Goal: Transaction & Acquisition: Purchase product/service

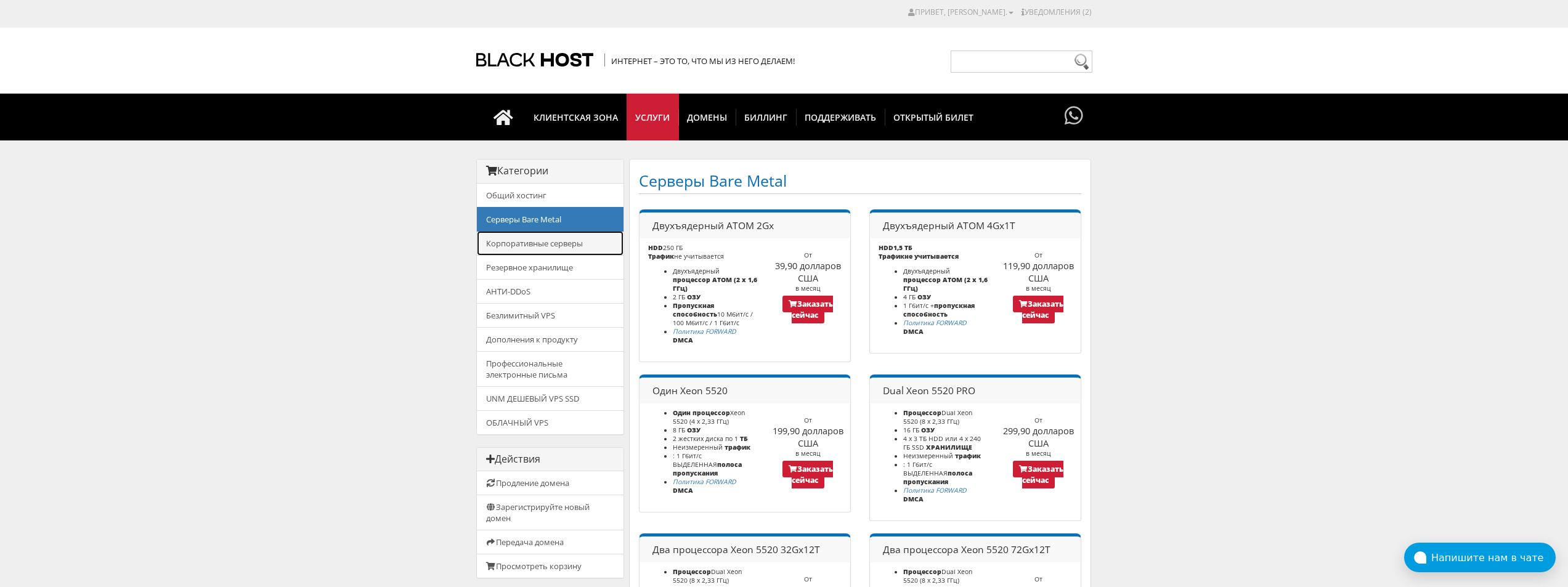
click at [499, 236] on link "Корпоративные серверы" at bounding box center [550, 243] width 146 height 25
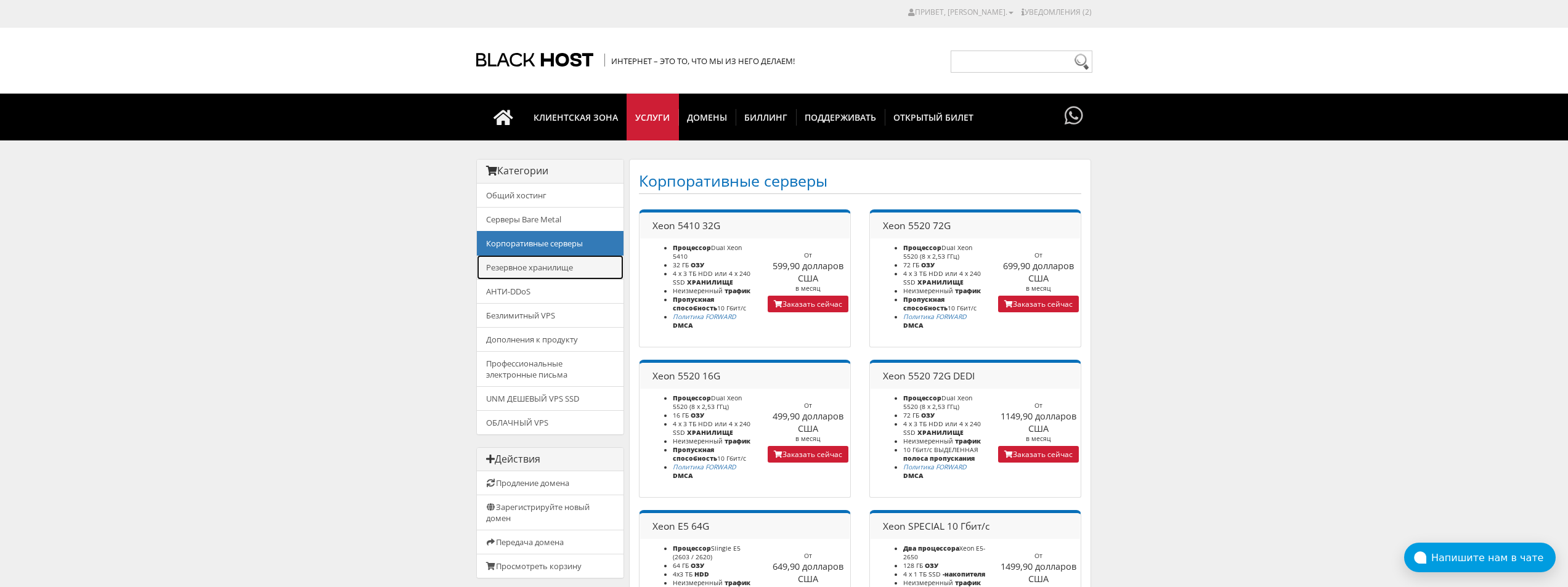
click at [517, 264] on font "Резервное хранилище" at bounding box center [529, 267] width 87 height 11
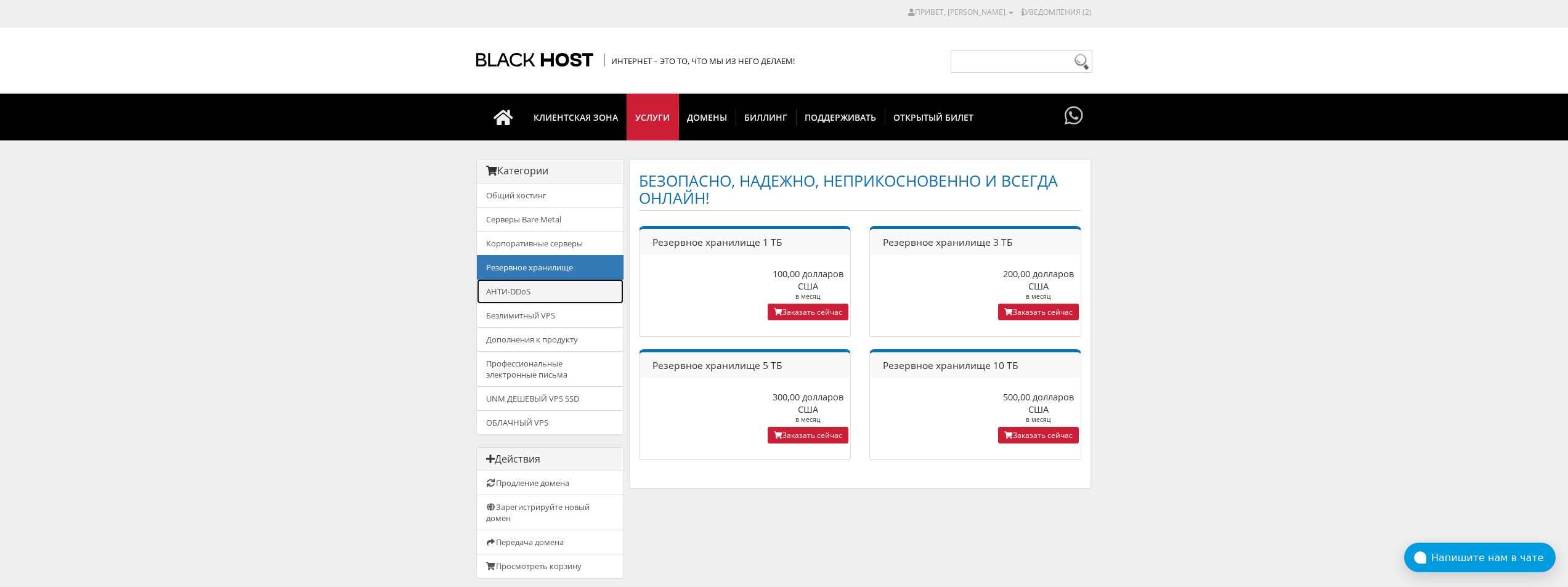
click at [517, 298] on link "АНТИ-DDoS" at bounding box center [550, 292] width 146 height 25
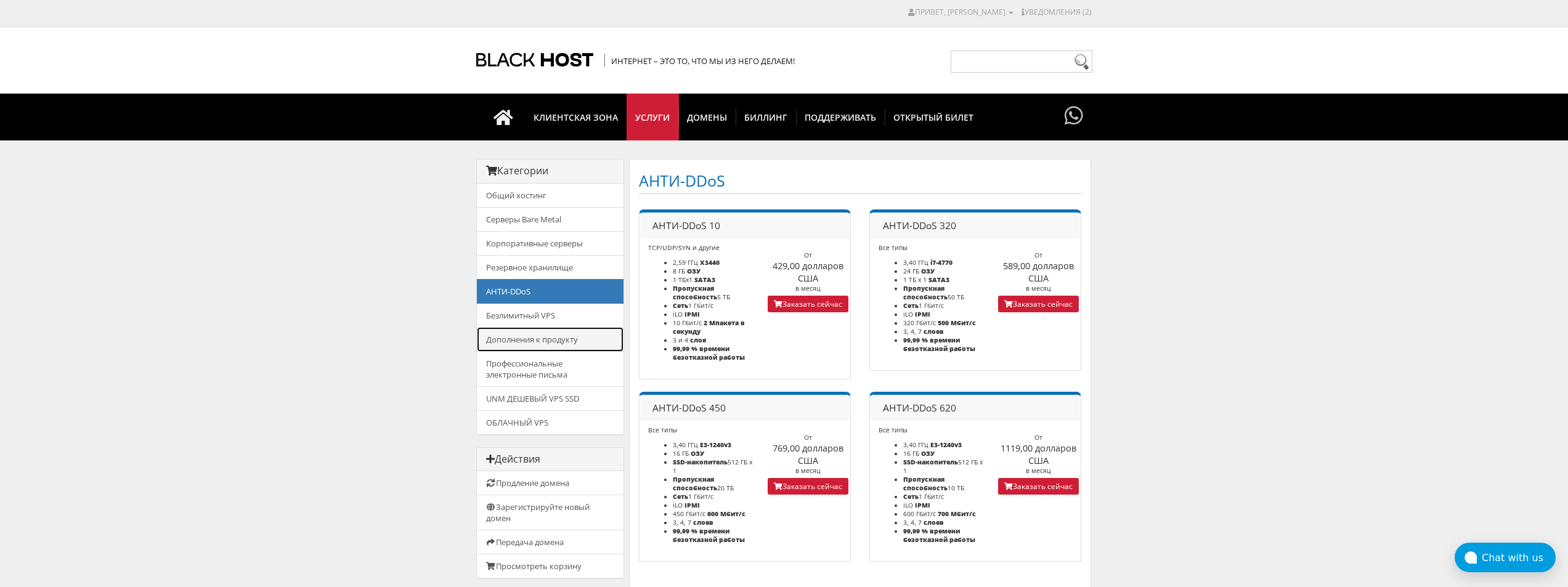
click at [520, 332] on link "Дополнения к продукту" at bounding box center [550, 339] width 146 height 25
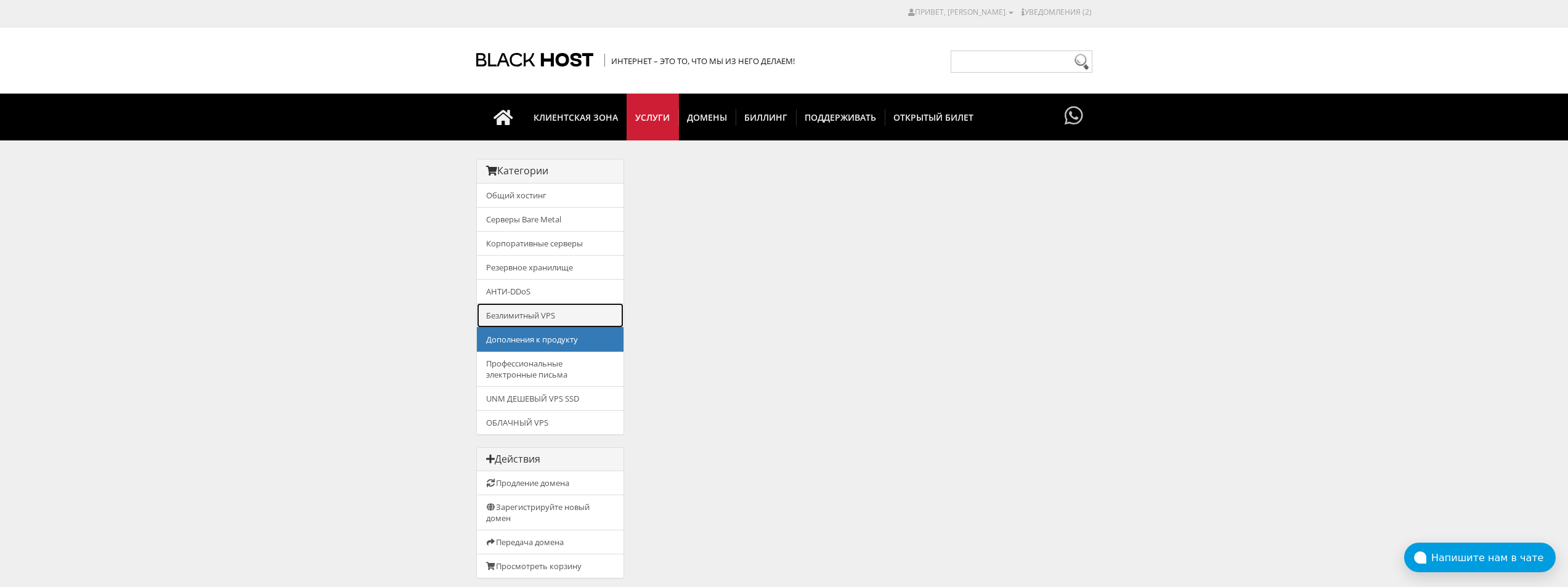
click at [519, 315] on font "Безлимитный VPS" at bounding box center [520, 315] width 69 height 11
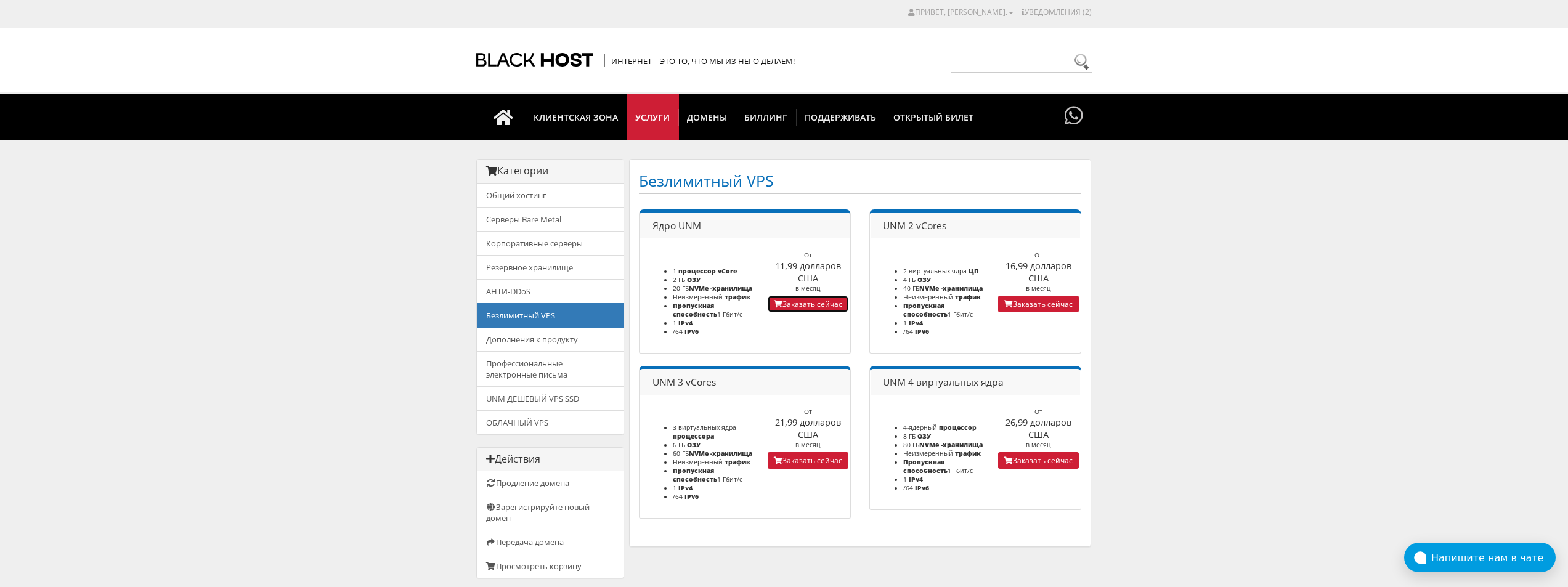
click at [797, 302] on font "Заказать сейчас" at bounding box center [812, 304] width 60 height 11
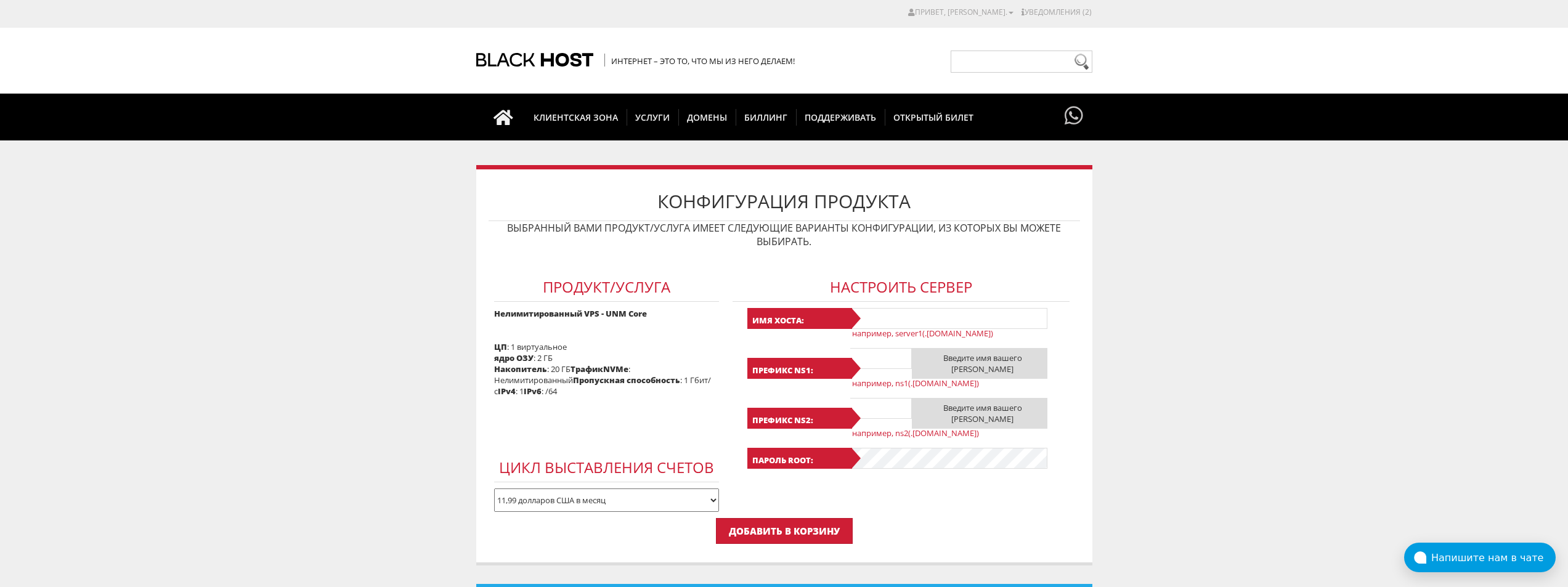
click at [628, 494] on select "11,99 долларов США в месяц 34,17 долл. США в квартал 64,74 долл. США раз в полг…" at bounding box center [607, 500] width 225 height 23
click at [880, 316] on input "text" at bounding box center [949, 318] width 197 height 21
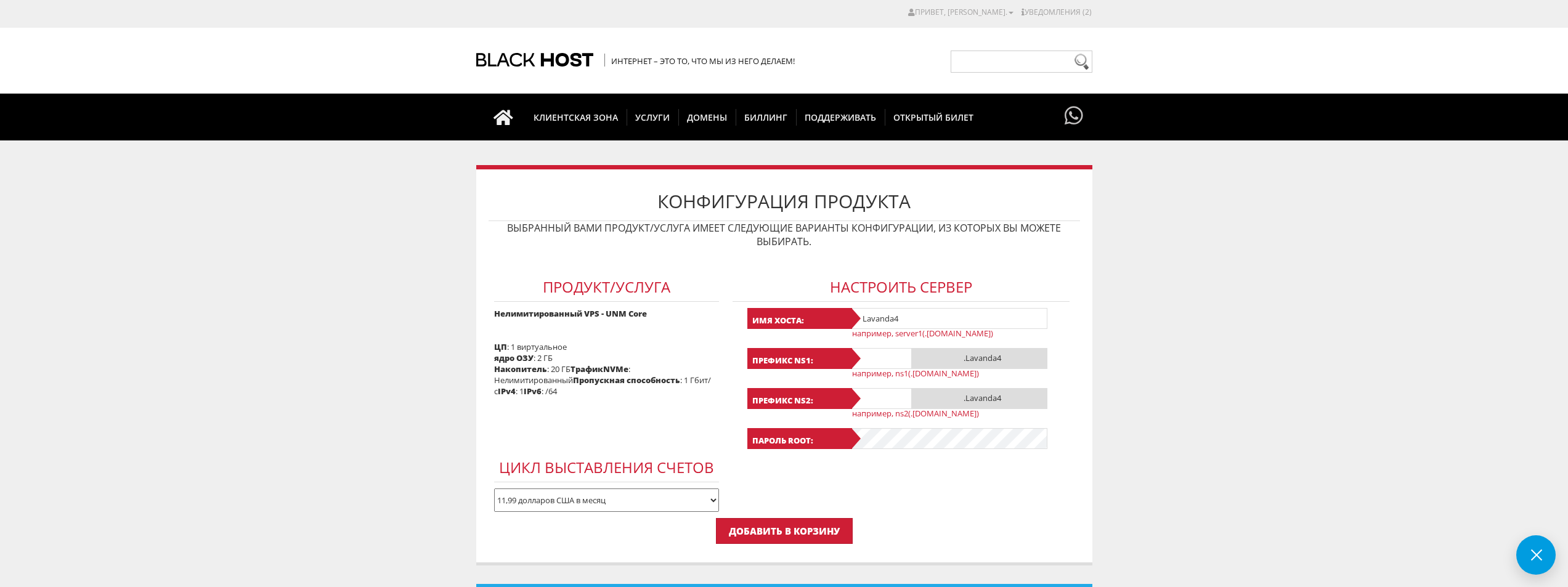
click at [878, 311] on input "Lavanda4" at bounding box center [949, 318] width 197 height 21
click at [924, 322] on input "Lavanda4" at bounding box center [949, 318] width 197 height 21
click at [923, 319] on input "Lavanda4 root" at bounding box center [949, 318] width 197 height 21
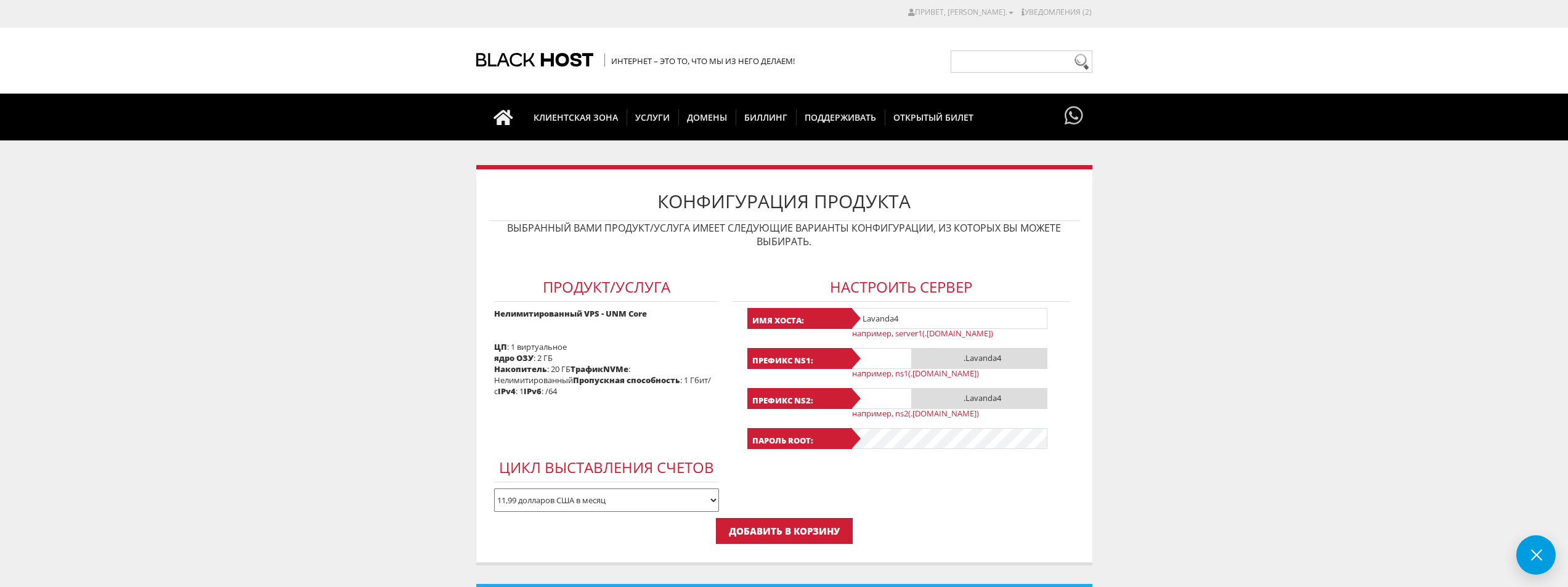
type input "Lavanda4"
click at [837, 496] on form "Продукт/Услуга Нелимитированный VPS - UNM Core ЦП : 1 виртуальное ядро ​​ОЗУ : …" at bounding box center [784, 399] width 591 height 289
click at [884, 321] on input "Lavanda4" at bounding box center [949, 318] width 197 height 21
click at [771, 524] on input "добавить в корзину" at bounding box center [784, 531] width 137 height 26
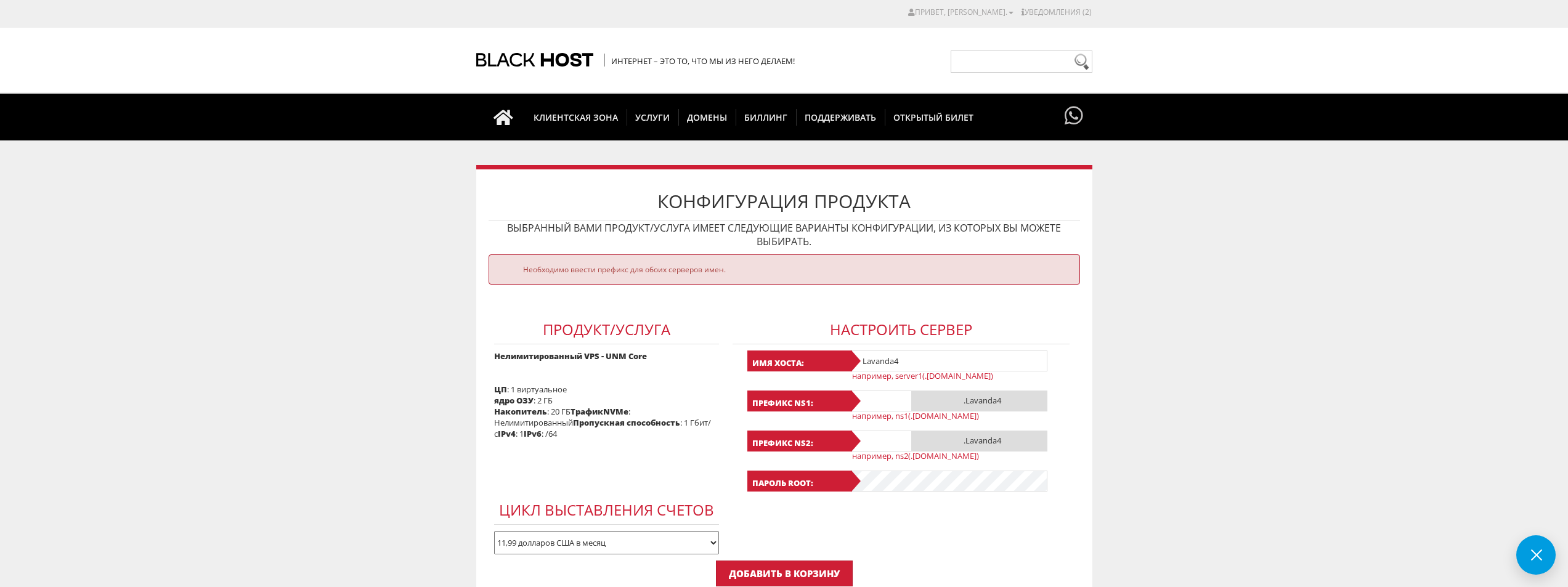
click at [881, 355] on input "Lavanda4" at bounding box center [949, 360] width 197 height 21
click at [880, 405] on input "text" at bounding box center [881, 400] width 62 height 21
paste input "Lavanda4"
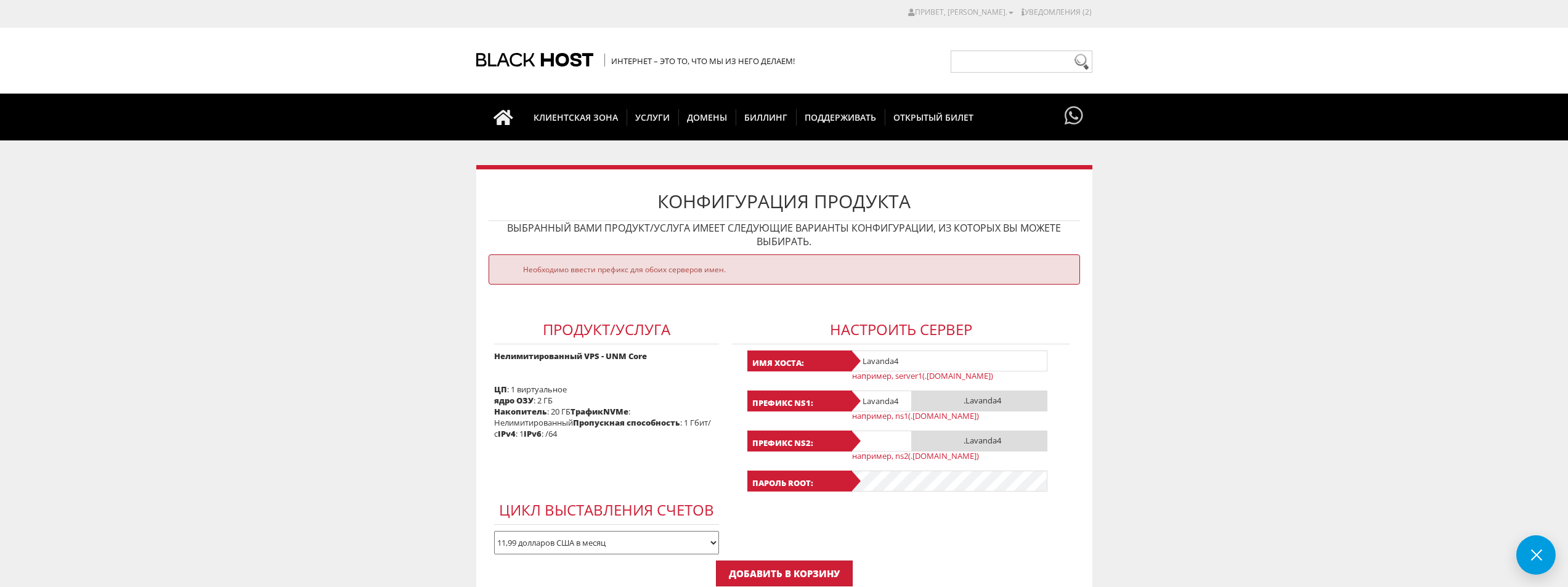
type input "Lavanda4"
click at [870, 446] on input "text" at bounding box center [881, 440] width 62 height 21
paste input "Lavanda4"
type input "Lavanda4"
click at [765, 565] on input "добавить в корзину" at bounding box center [784, 573] width 137 height 26
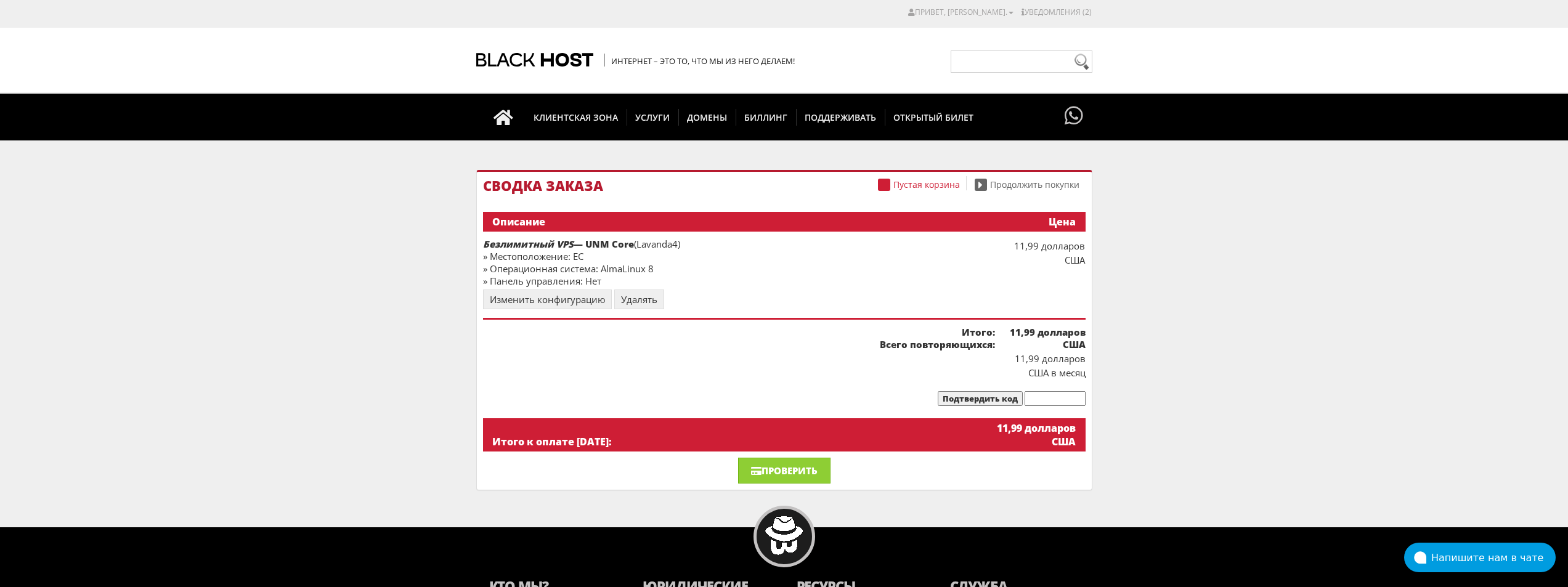
click at [1048, 399] on input "text" at bounding box center [1055, 398] width 61 height 15
click at [811, 465] on font "Проверить" at bounding box center [789, 470] width 56 height 12
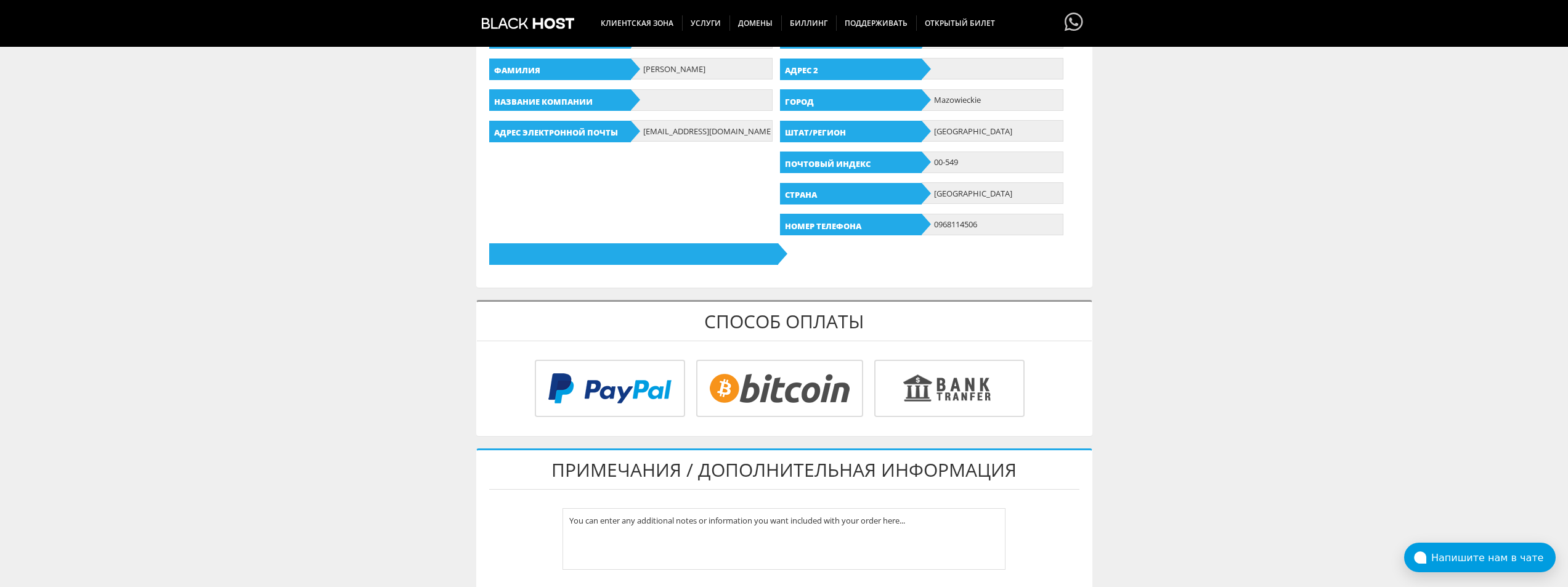
scroll to position [369, 0]
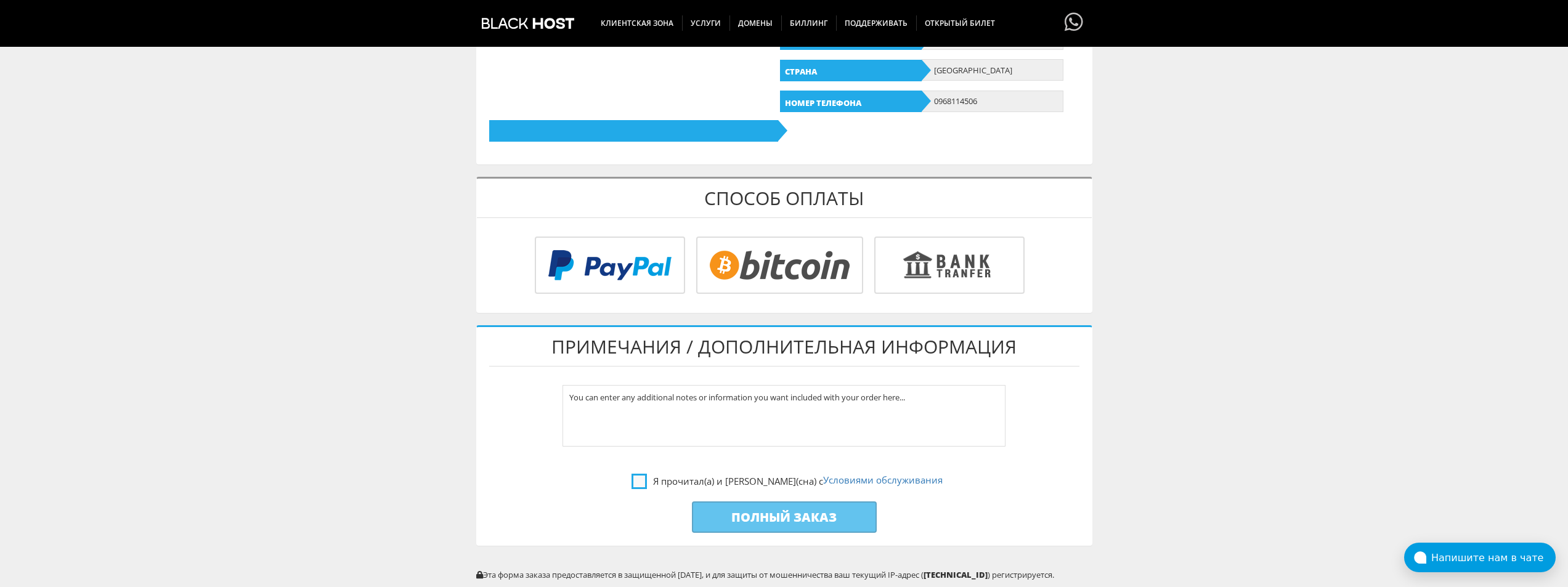
click at [657, 473] on label "Я прочитал(а) и согласен(сна) с Условиями обслуживания" at bounding box center [787, 481] width 311 height 17
checkbox input "true"
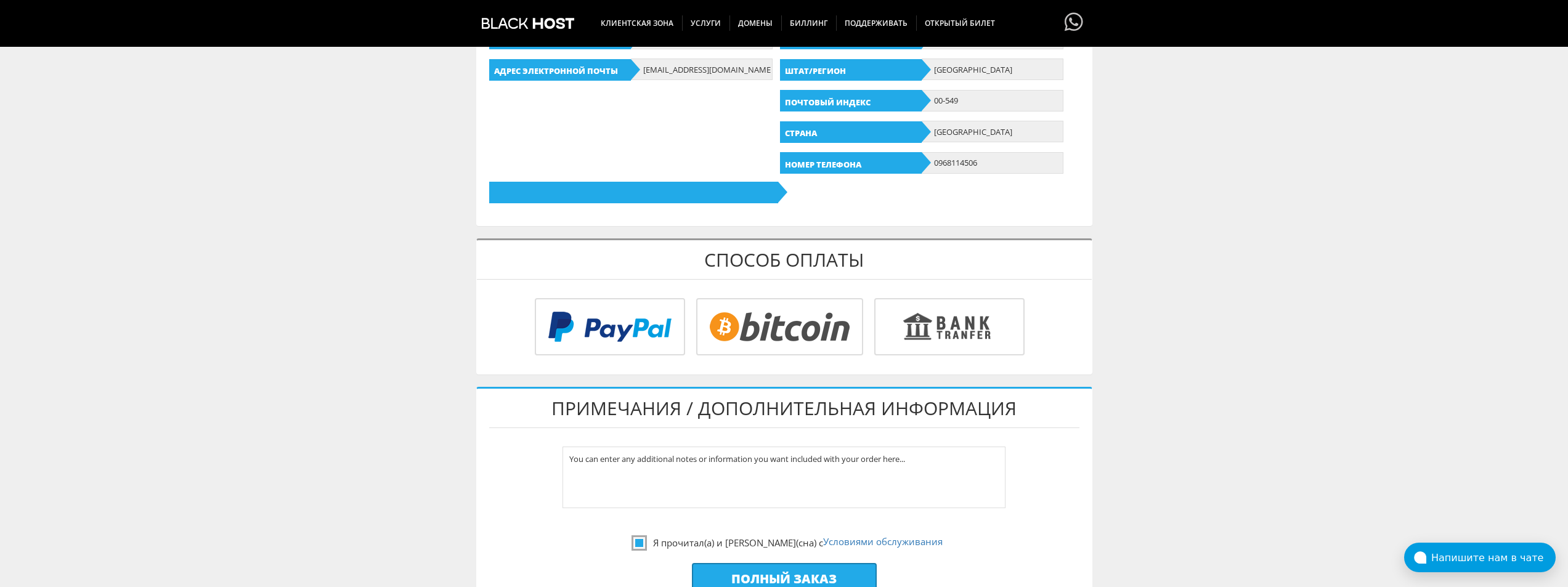
scroll to position [431, 0]
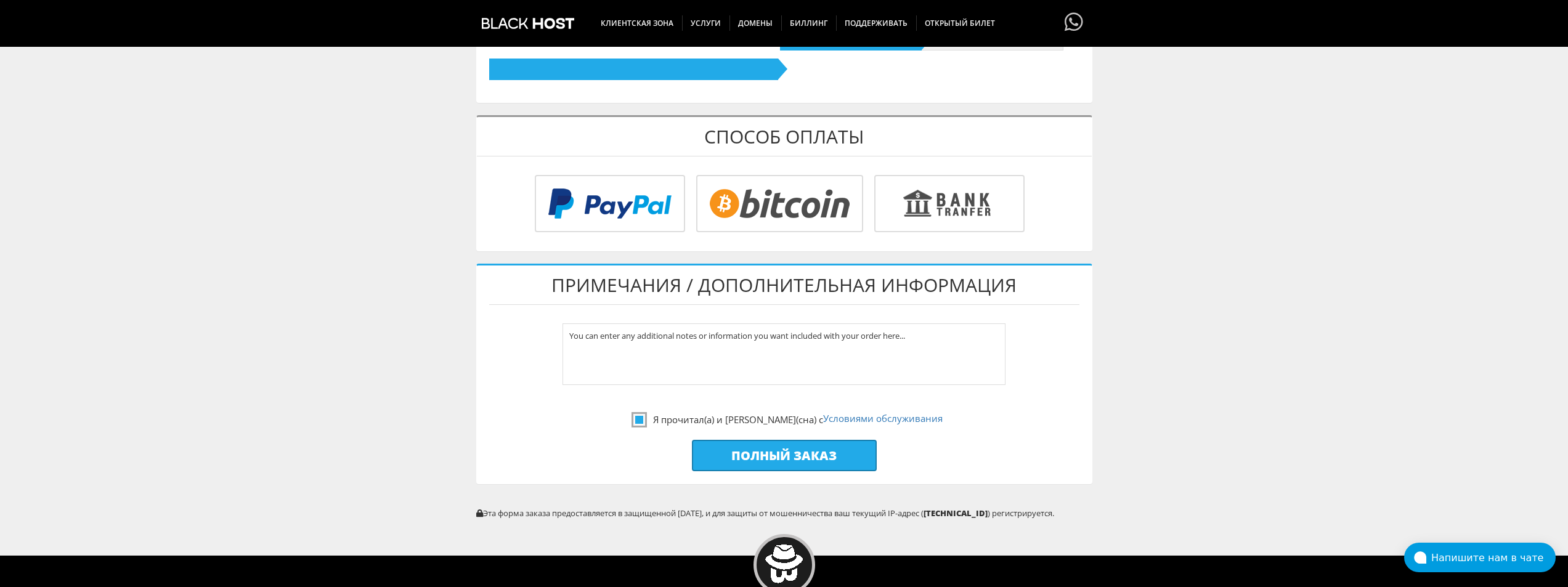
click at [777, 445] on input "Полный заказ" at bounding box center [784, 455] width 185 height 32
type input "Please Wait..."
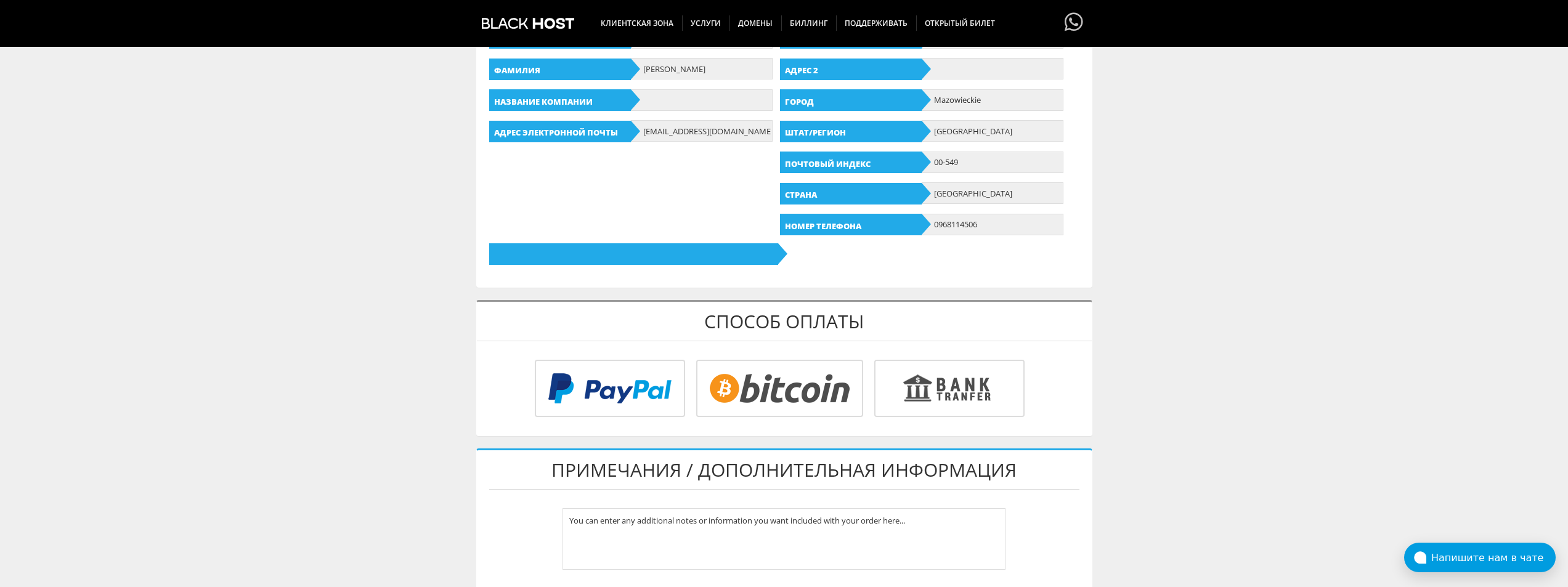
scroll to position [185, 0]
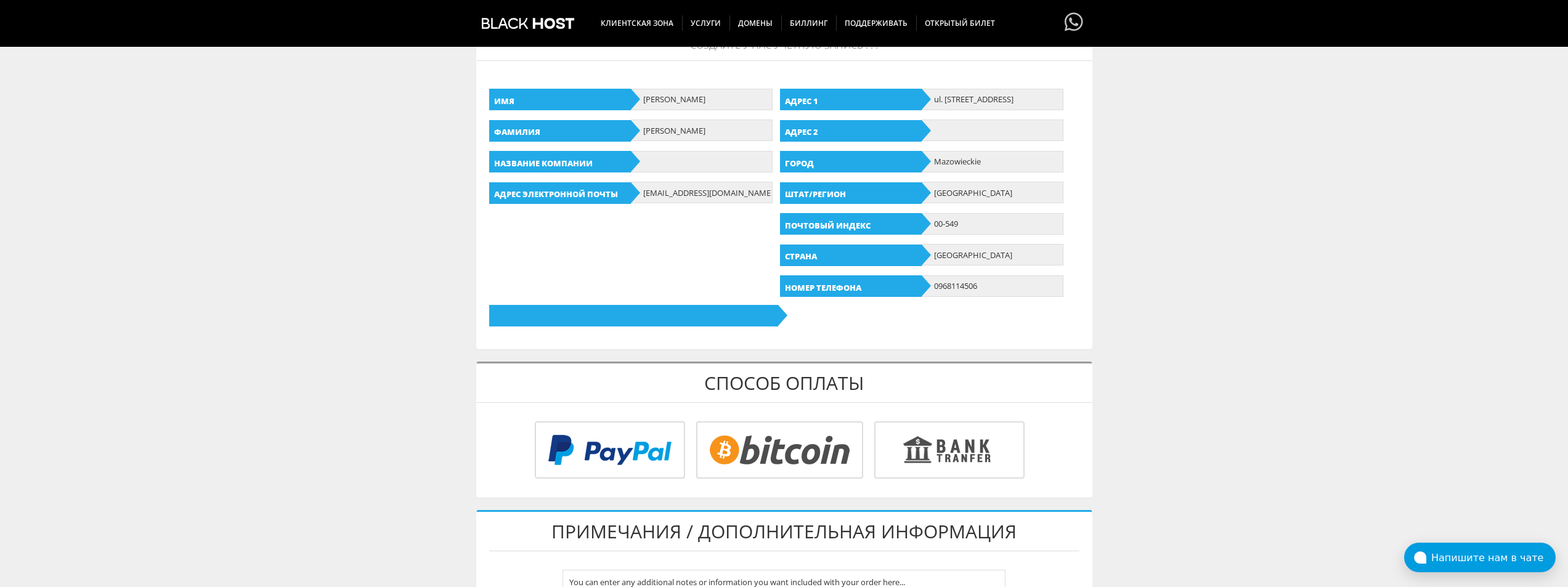
click at [805, 452] on input "radio" at bounding box center [777, 452] width 167 height 57
radio input "true"
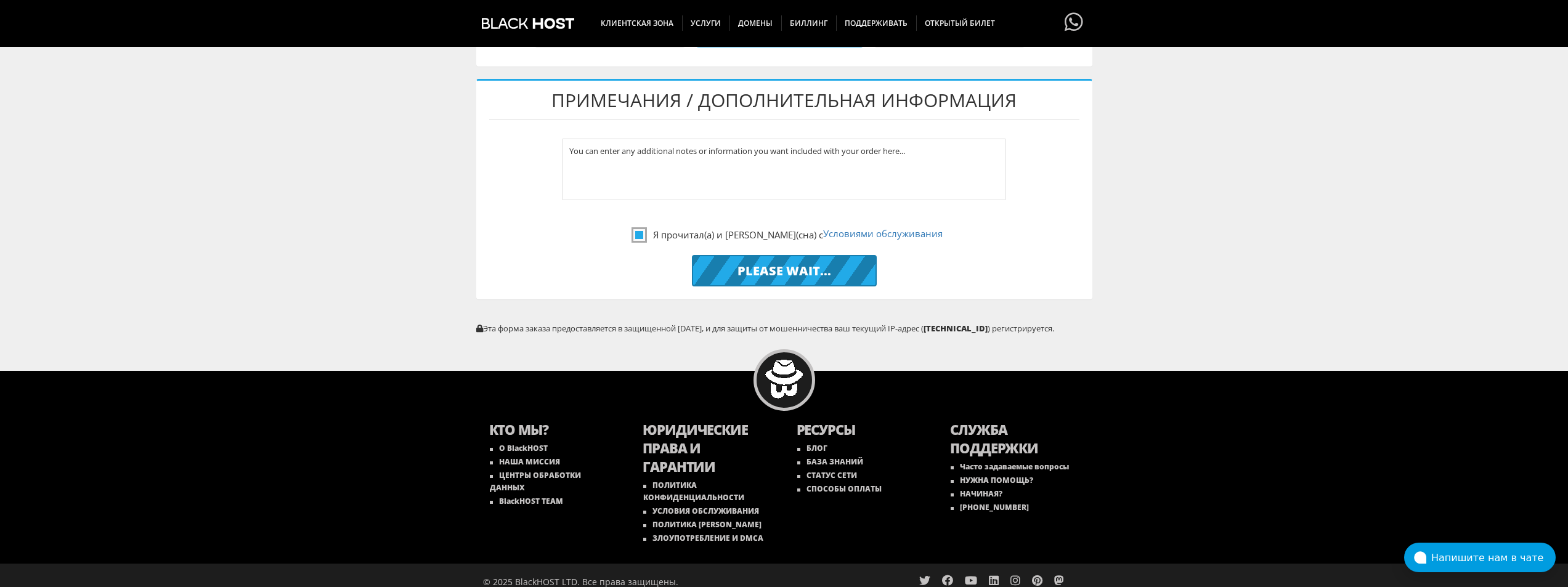
scroll to position [627, 0]
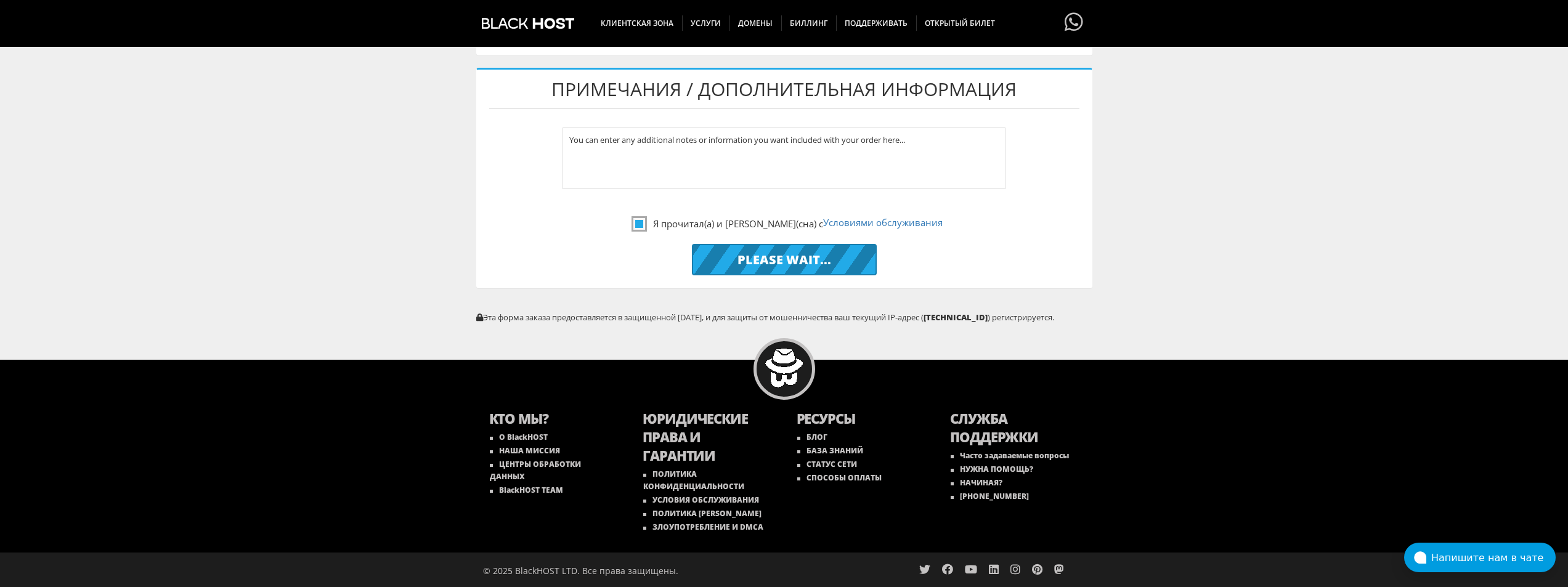
click at [794, 272] on input "Please Wait..." at bounding box center [784, 259] width 185 height 32
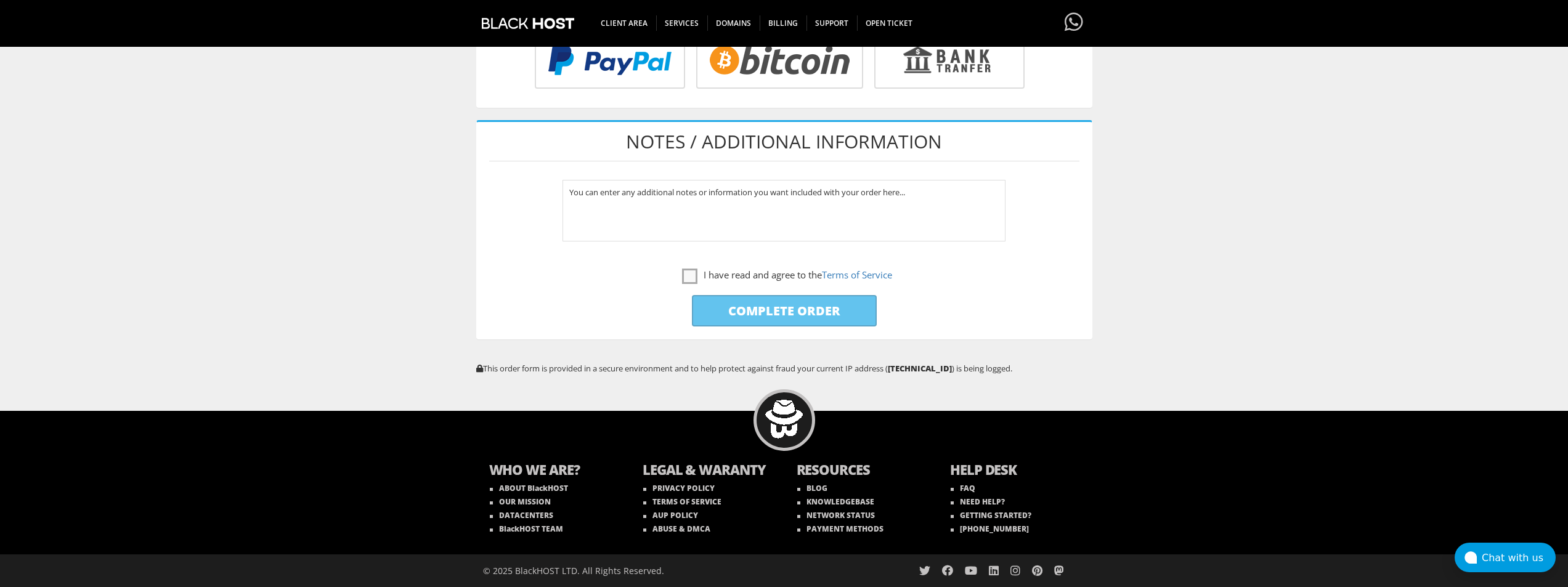
scroll to position [317, 0]
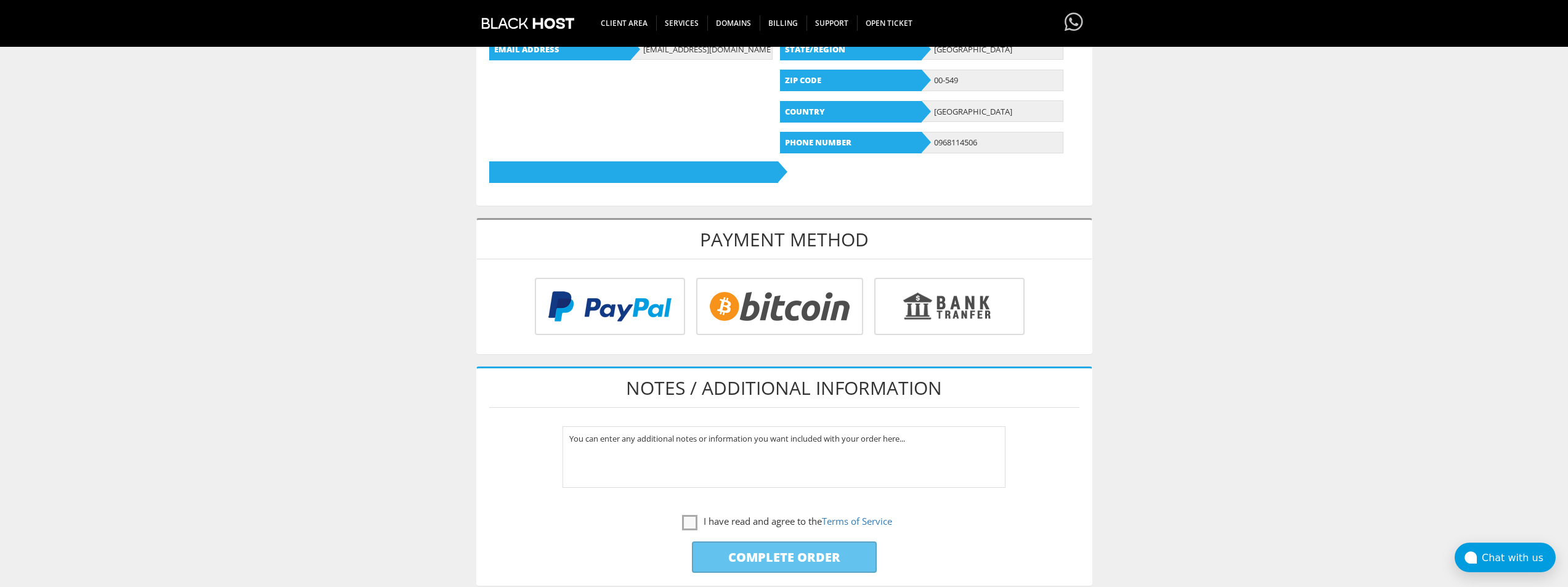
click at [757, 301] on input "radio" at bounding box center [777, 309] width 167 height 57
radio input "true"
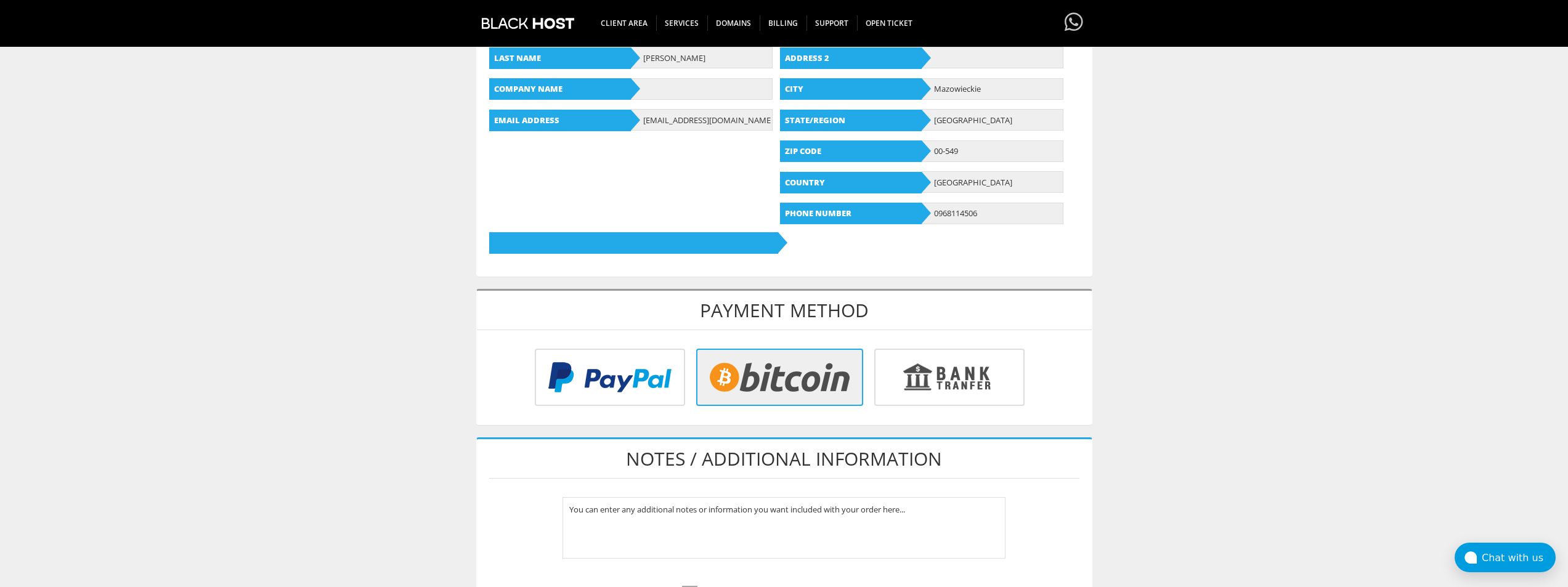
scroll to position [492, 0]
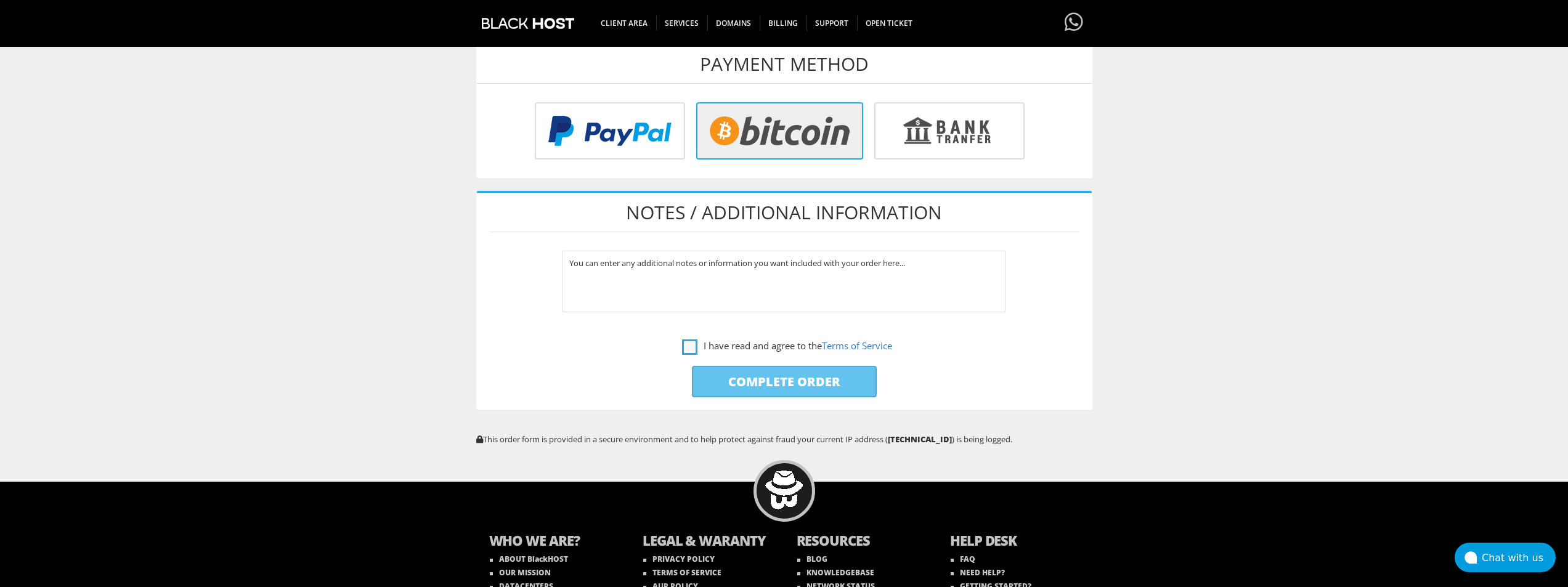
click at [690, 347] on label "I have read and agree to the Terms of Service" at bounding box center [787, 345] width 210 height 15
checkbox input "true"
click at [754, 378] on input "Complete Order" at bounding box center [784, 381] width 185 height 32
type input "Please Wait..."
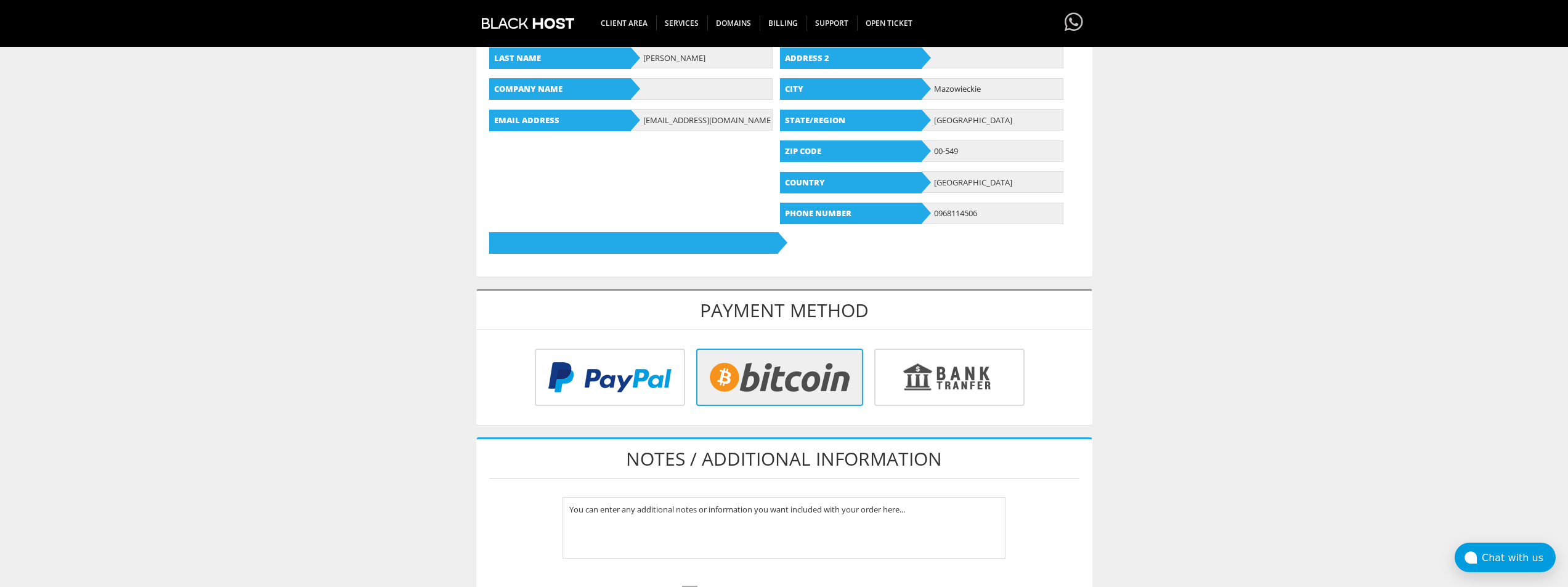
scroll to position [308, 0]
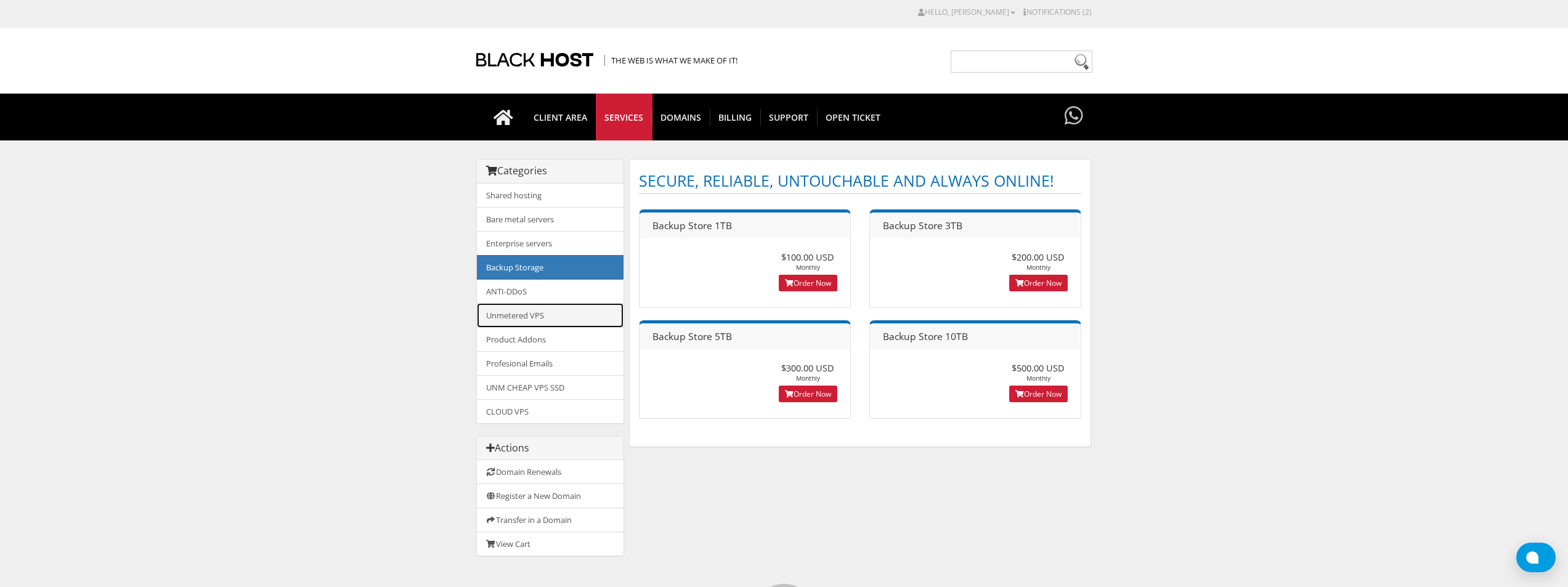
click at [516, 315] on link "Unmetered VPS" at bounding box center [550, 315] width 146 height 25
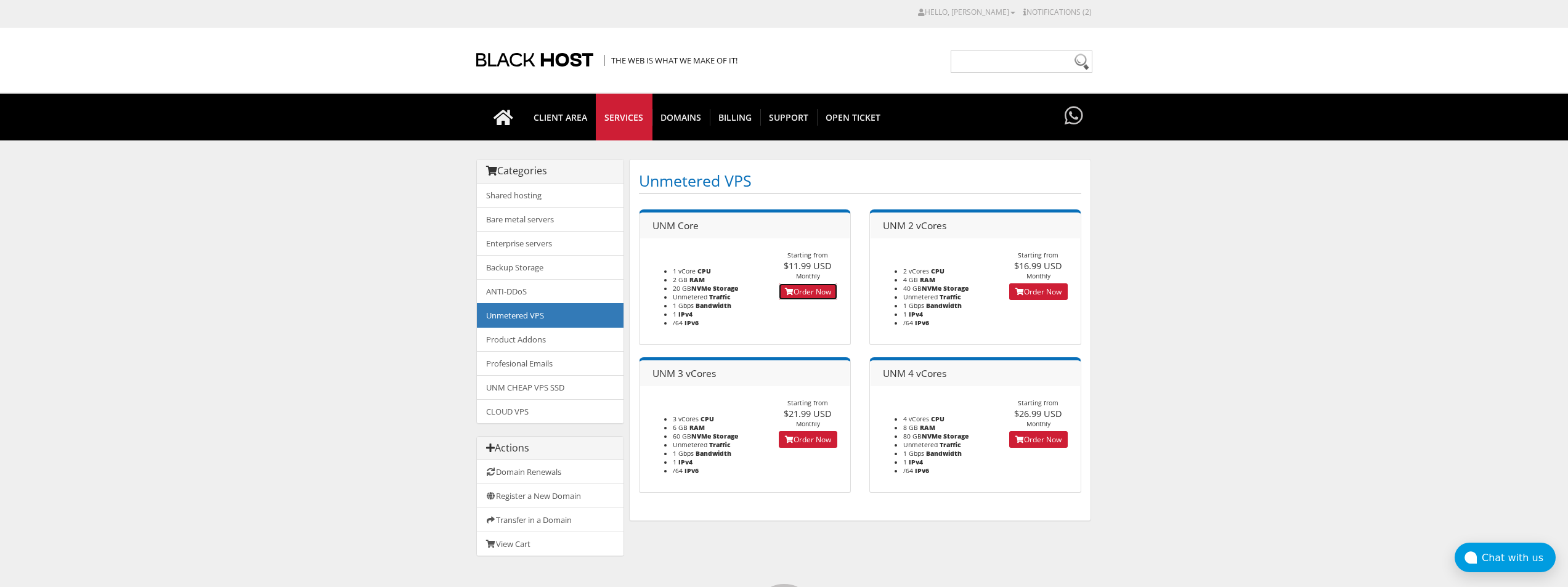
click at [794, 288] on link "Order Now" at bounding box center [808, 292] width 59 height 17
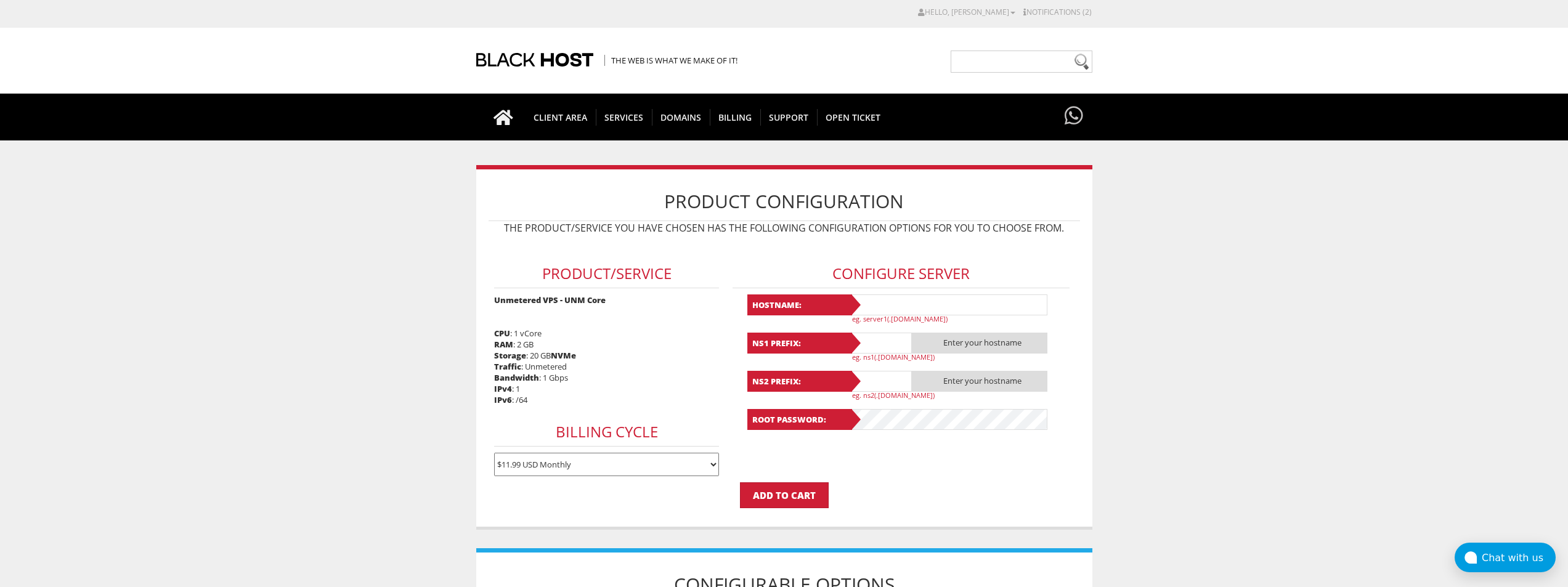
click at [870, 299] on input "text" at bounding box center [949, 305] width 197 height 21
type input "Д"
click at [876, 304] on input "lavanda5" at bounding box center [949, 305] width 197 height 21
type input "lavanda5"
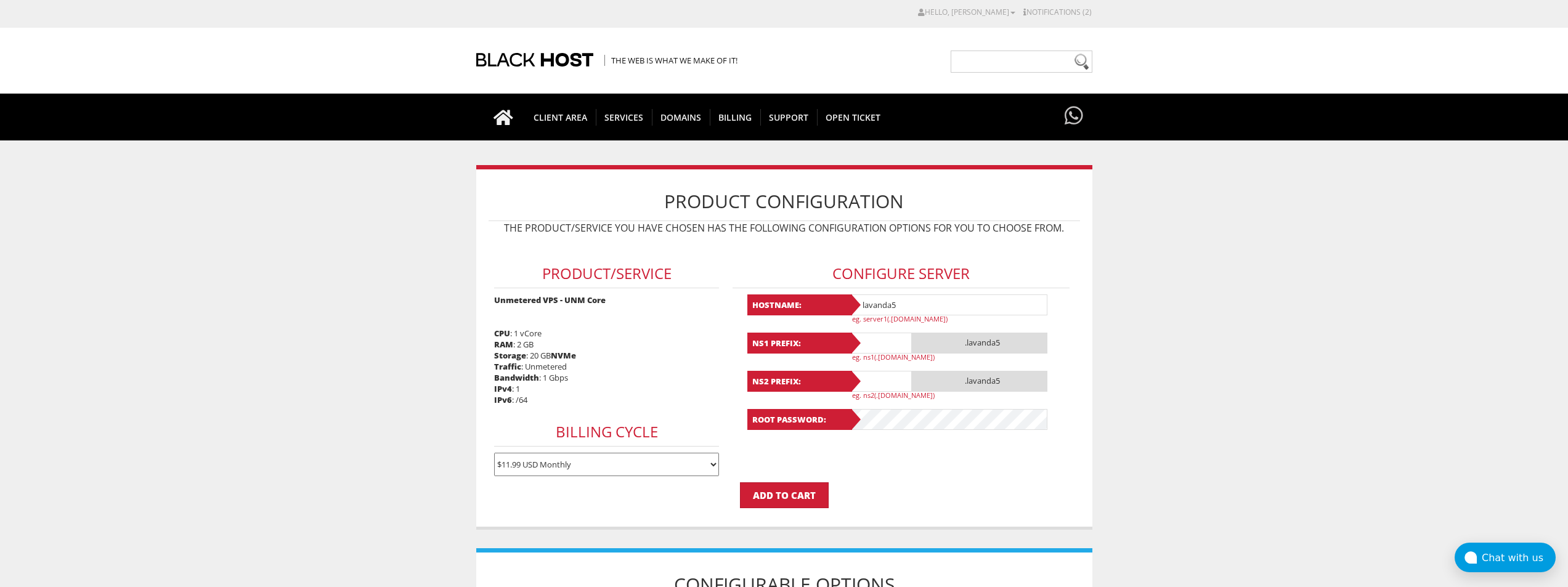
click at [877, 345] on input "text" at bounding box center [881, 342] width 62 height 21
paste input "lavanda5"
type input "lavanda5"
click at [872, 381] on input "text" at bounding box center [881, 381] width 62 height 21
paste input "lavanda5"
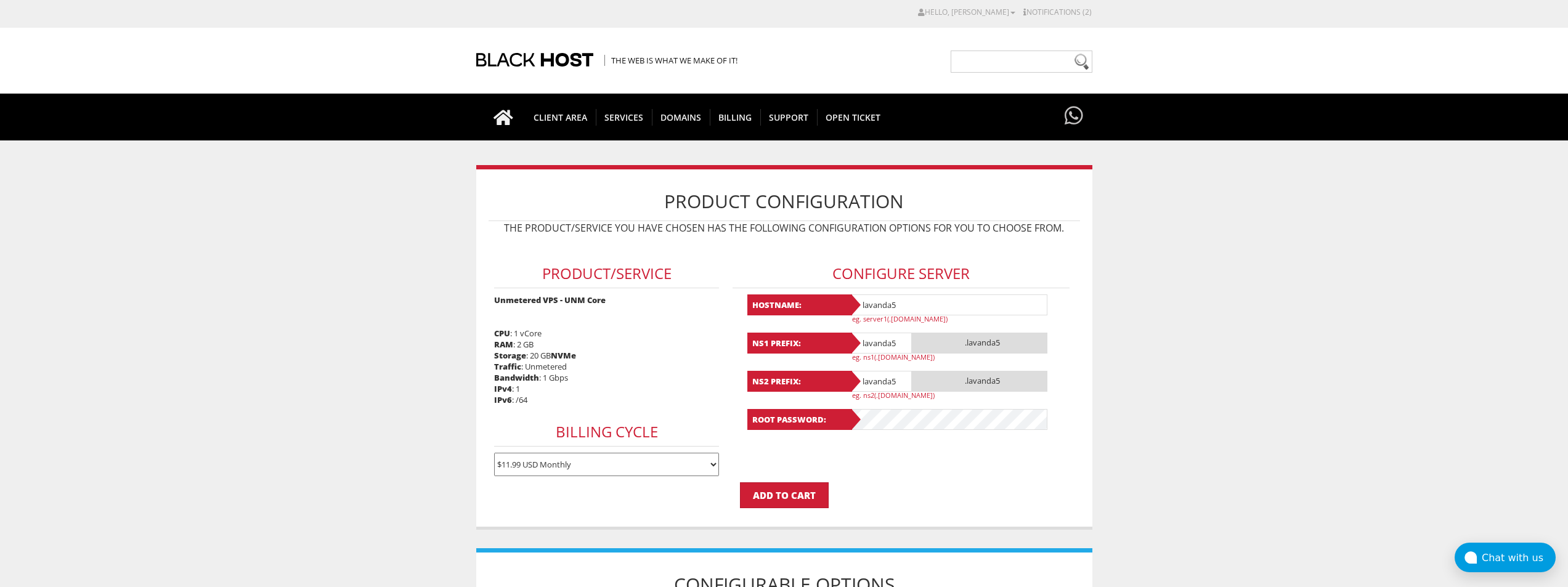
type input "lavanda5"
click at [881, 432] on div "Configure Server Hostname: lavanda5 eg. server1(.yourdomain.com) NS1 Prefix: la…" at bounding box center [901, 340] width 349 height 198
click at [782, 494] on input "Add to Cart" at bounding box center [784, 495] width 89 height 26
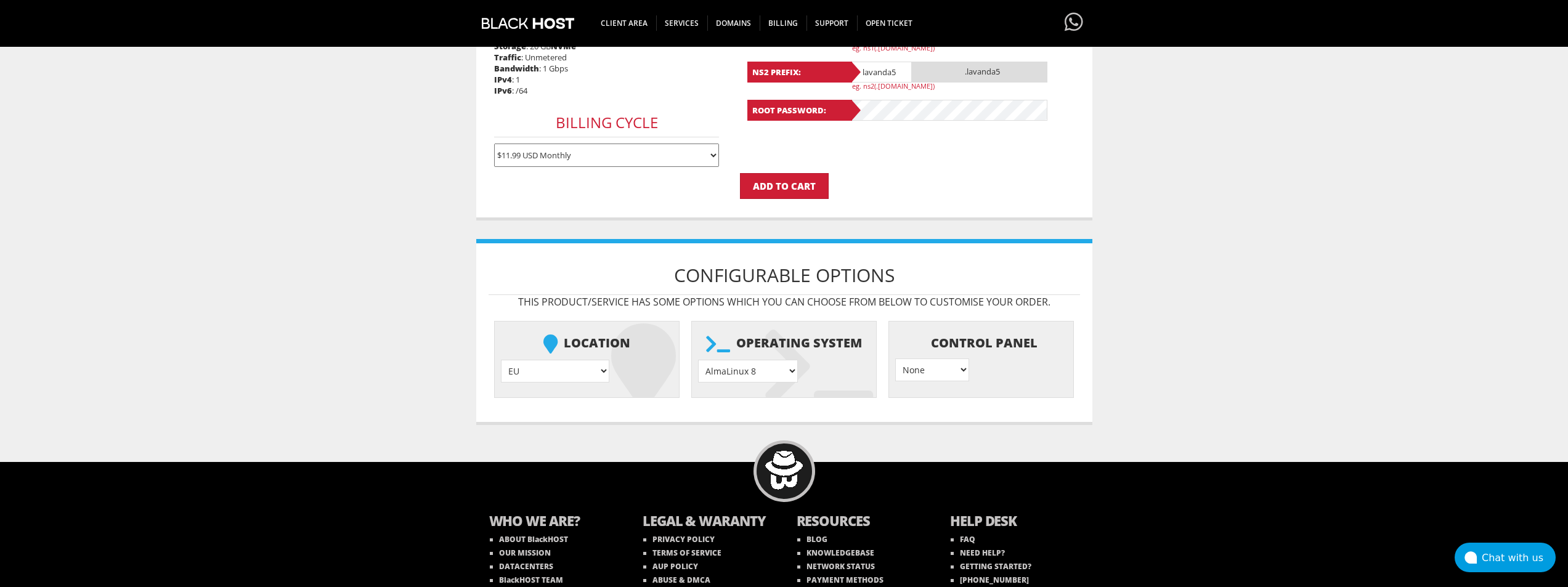
scroll to position [359, 0]
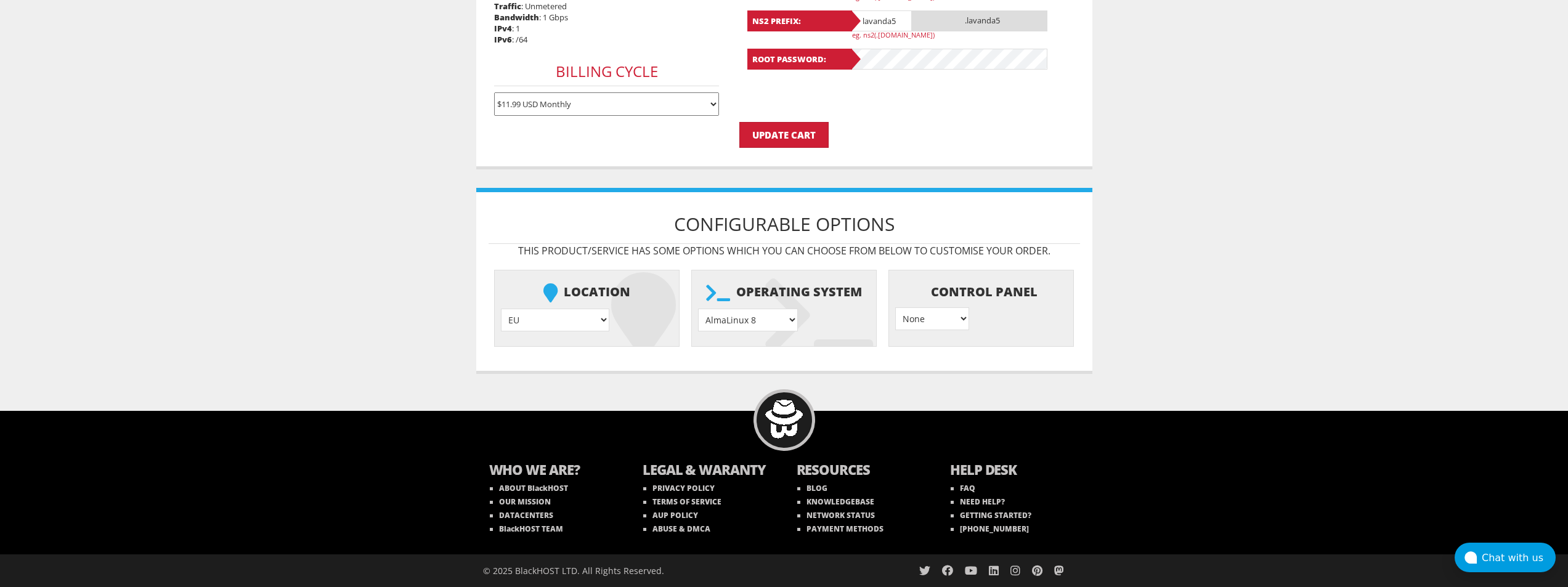
click at [736, 316] on select "AlmaLinux 8 } AlmaLinux 9 } AlmaLinux 10 } Rocky Linux 8 } Rocky Linux 9 } Cent…" at bounding box center [748, 320] width 100 height 23
click at [946, 322] on select "None } Virtualmin } Cpanel } DirectAdmin }" at bounding box center [932, 319] width 74 height 23
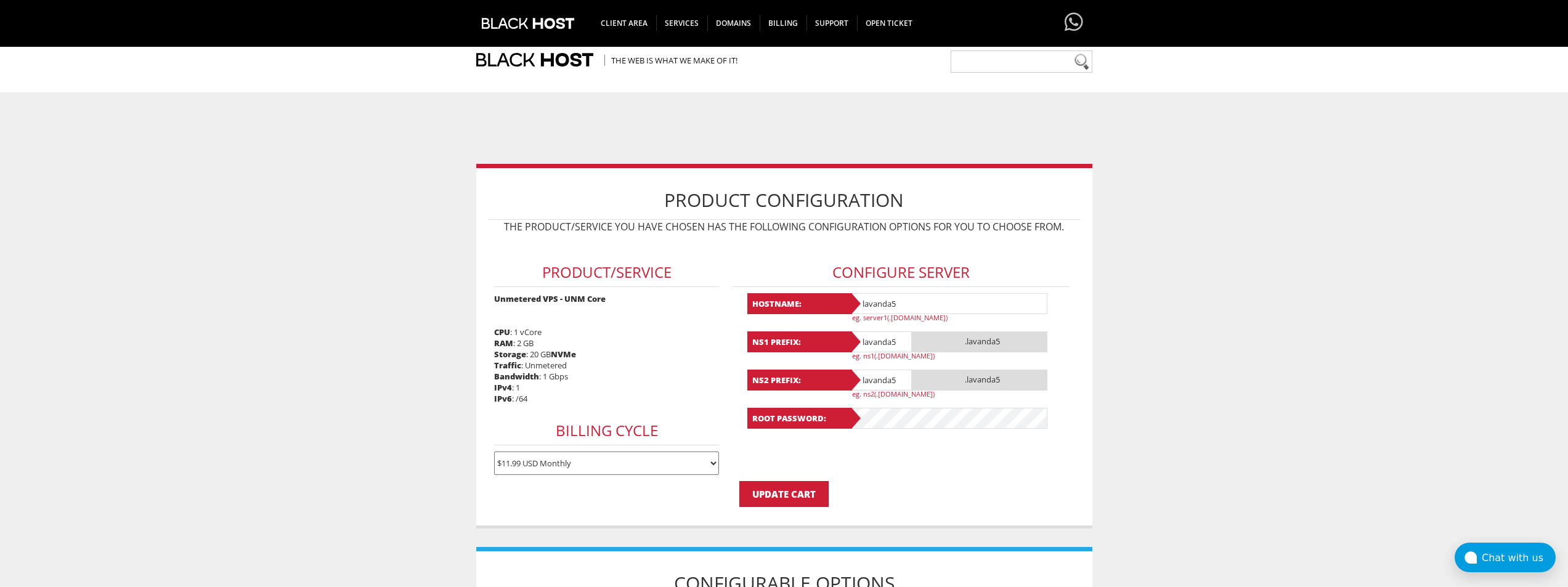
scroll to position [359, 0]
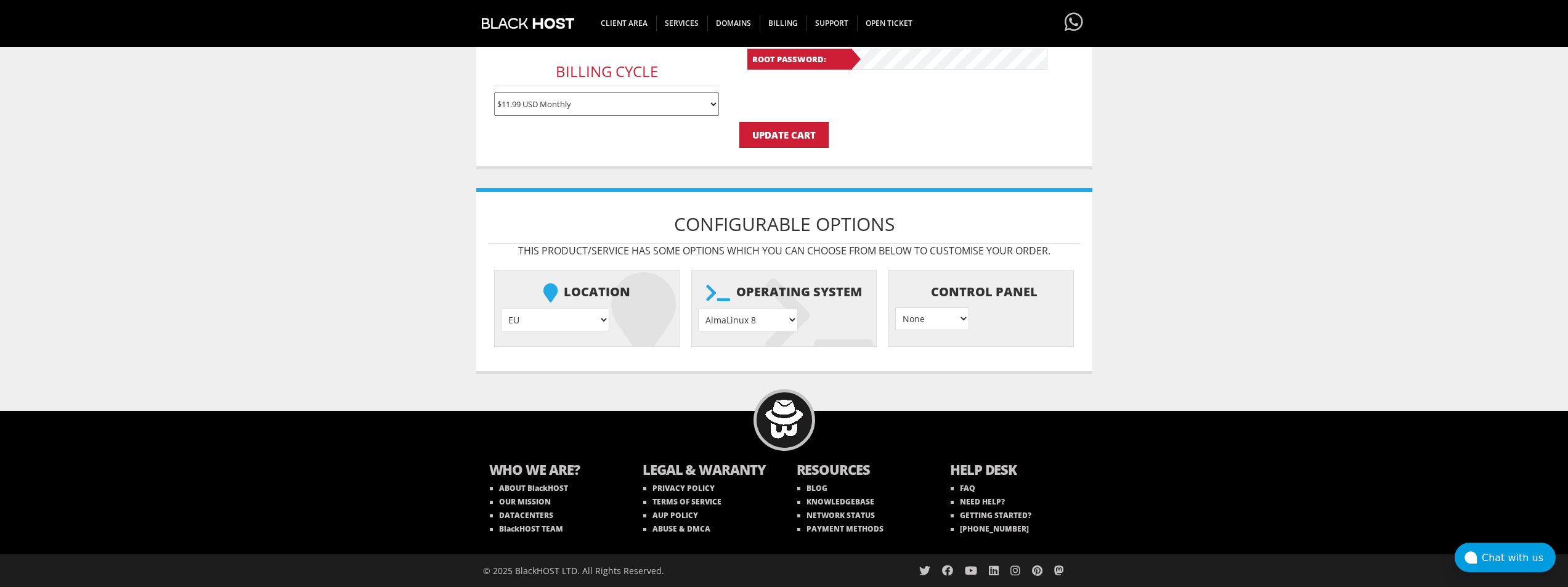
click at [783, 322] on select "AlmaLinux 8 } AlmaLinux 9 } AlmaLinux 10 } Rocky Linux 8 } Rocky Linux 9 } Cent…" at bounding box center [748, 320] width 100 height 23
click at [743, 319] on select "AlmaLinux 8 } AlmaLinux 9 } AlmaLinux 10 } Rocky Linux 8 } Rocky Linux 9 } Cent…" at bounding box center [748, 320] width 100 height 23
select select "1208"
click at [698, 309] on select "AlmaLinux 8 } AlmaLinux 9 } AlmaLinux 10 } Rocky Linux 8 } Rocky Linux 9 } Cent…" at bounding box center [748, 320] width 100 height 23
click at [942, 322] on select "None } Virtualmin } Cpanel } DirectAdmin }" at bounding box center [932, 319] width 74 height 23
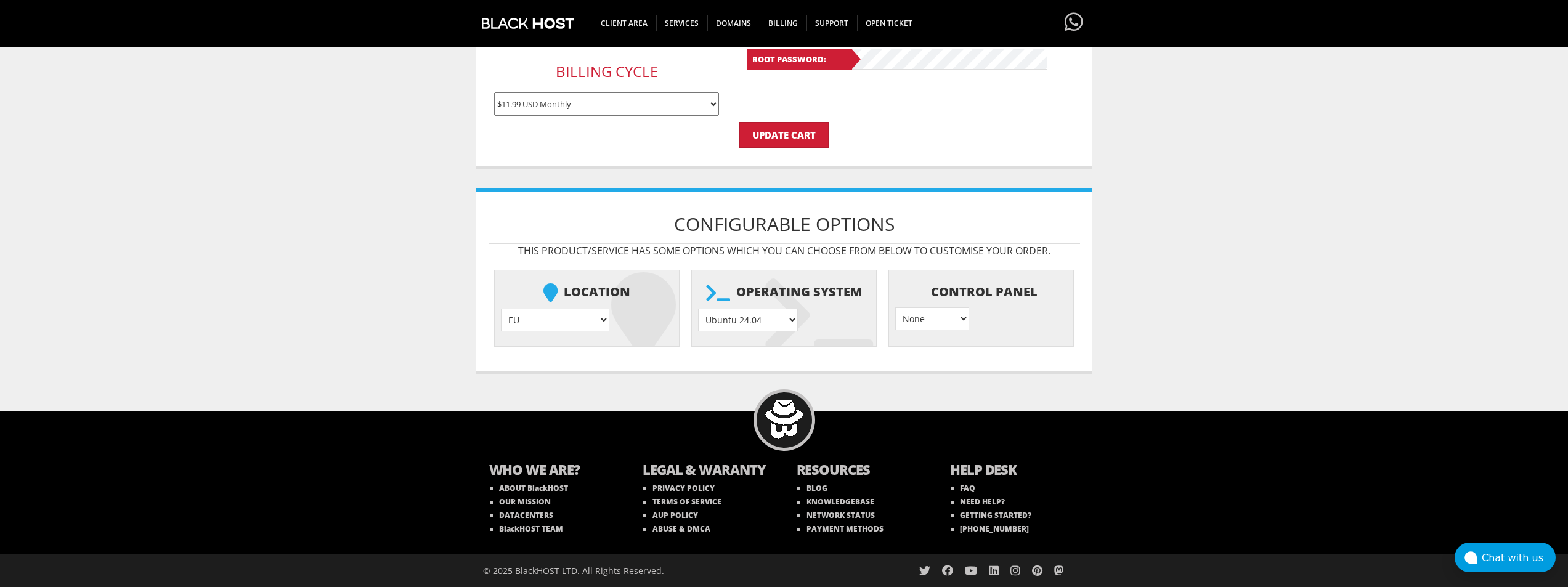
click at [941, 322] on select "None } Virtualmin } Cpanel } DirectAdmin }" at bounding box center [932, 319] width 74 height 23
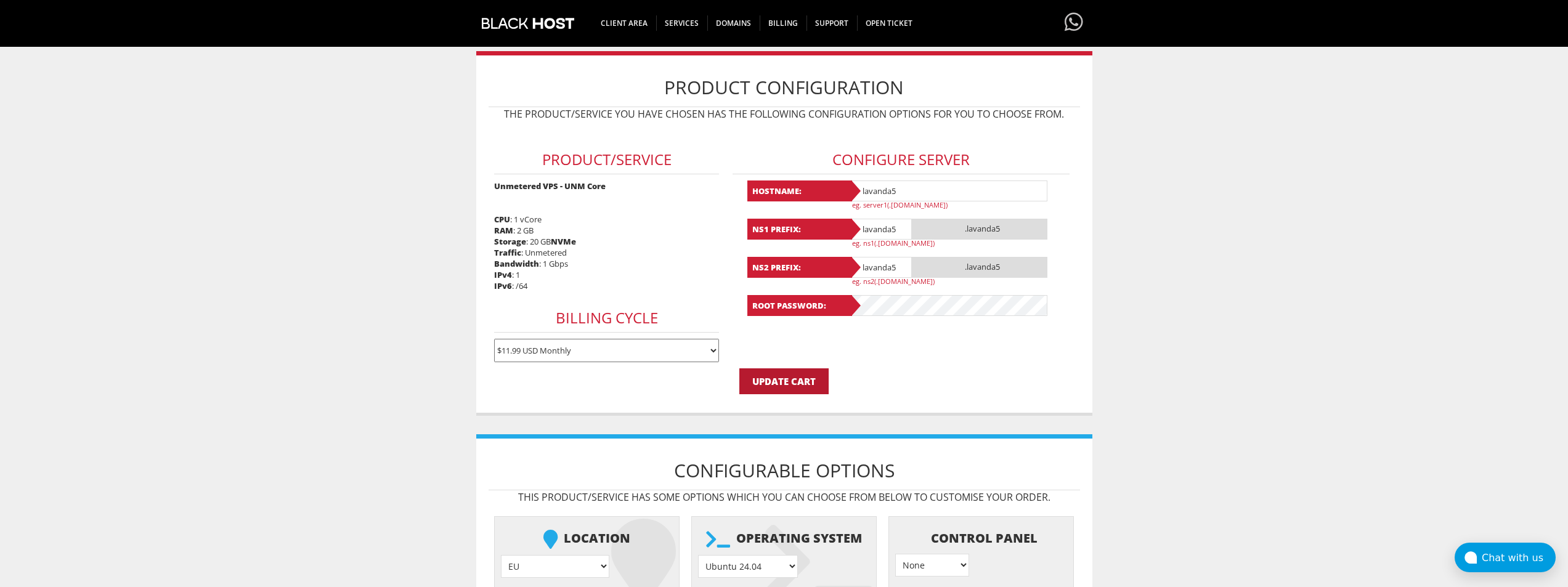
click at [774, 379] on input "Update Cart" at bounding box center [784, 382] width 89 height 26
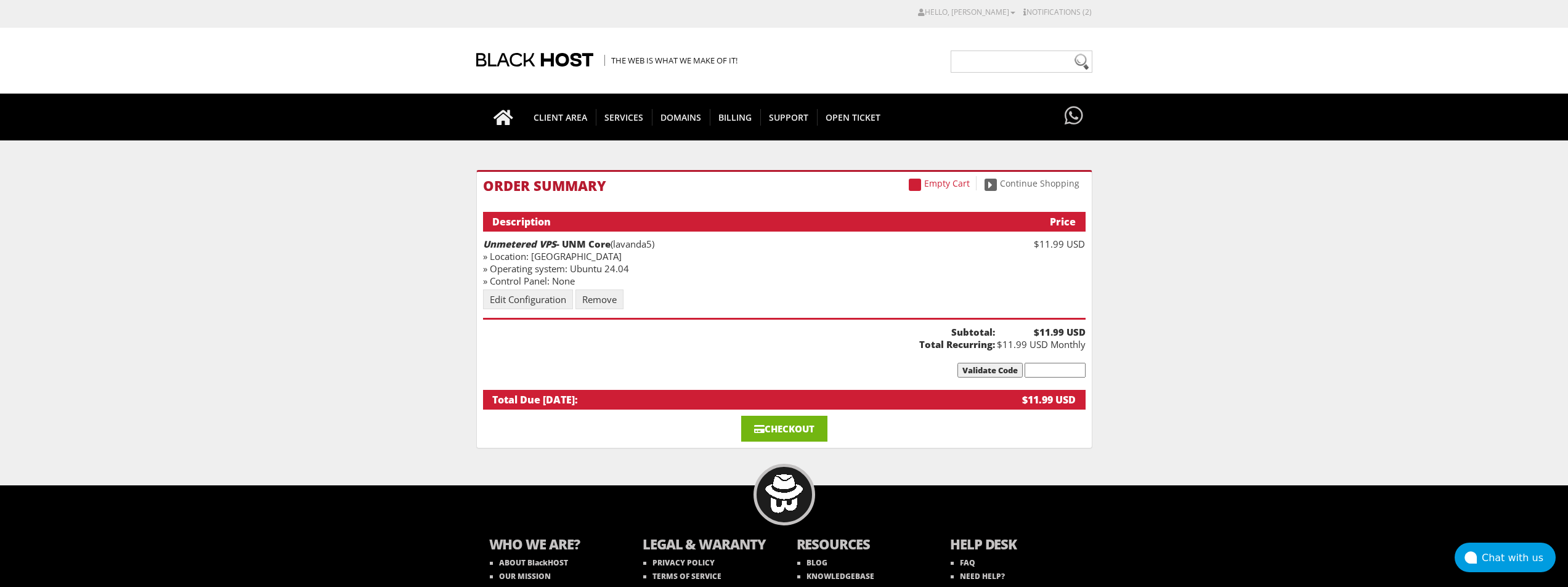
click at [797, 426] on link "Checkout" at bounding box center [784, 429] width 86 height 26
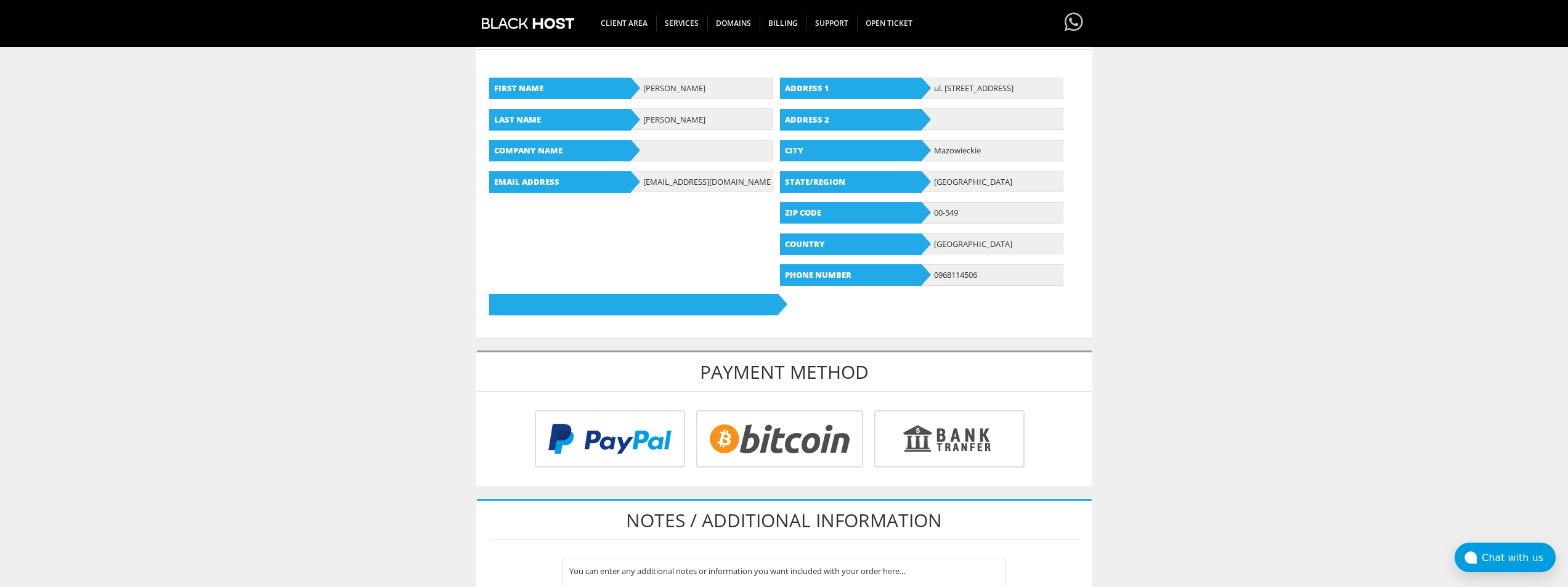
scroll to position [369, 0]
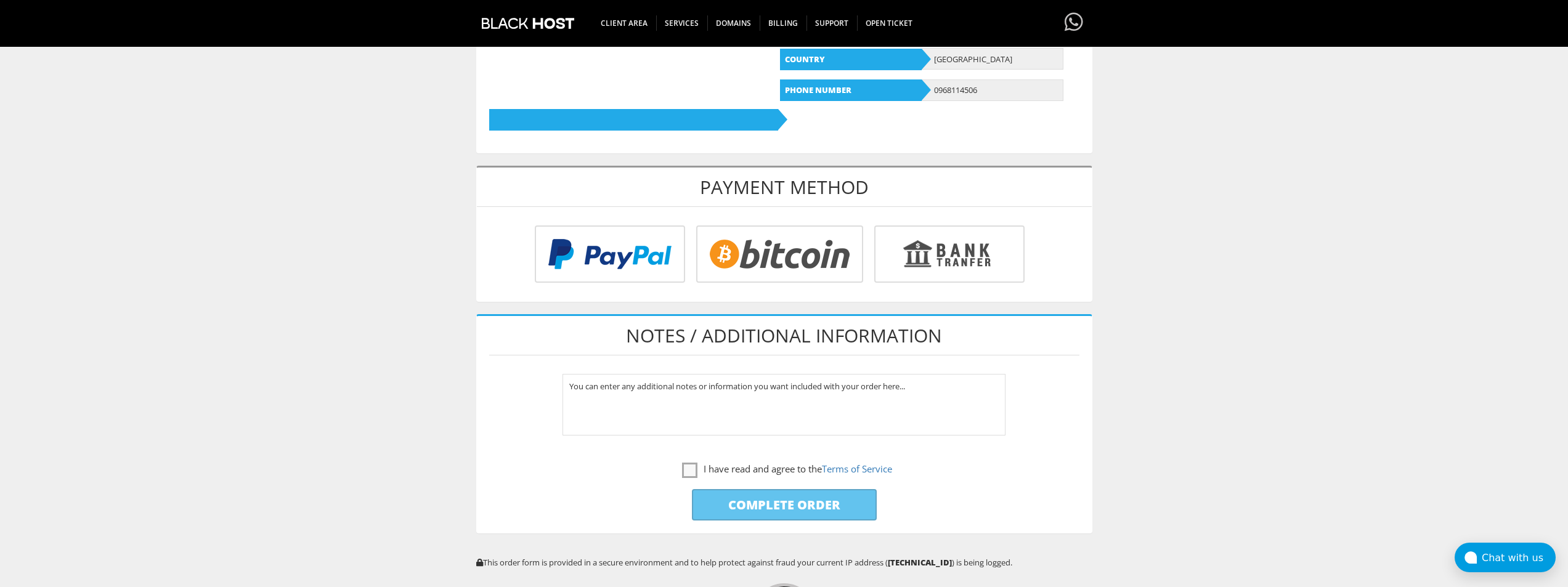
click at [770, 255] on input "radio" at bounding box center [777, 256] width 167 height 57
radio input "true"
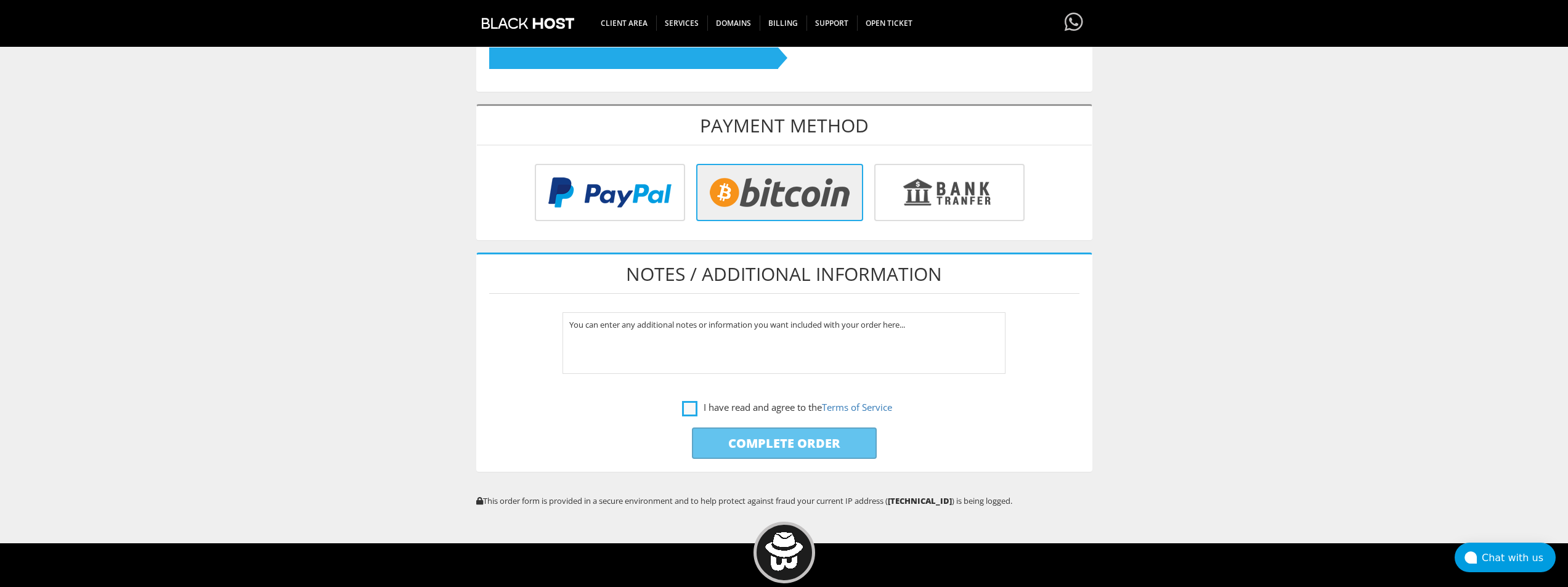
scroll to position [492, 0]
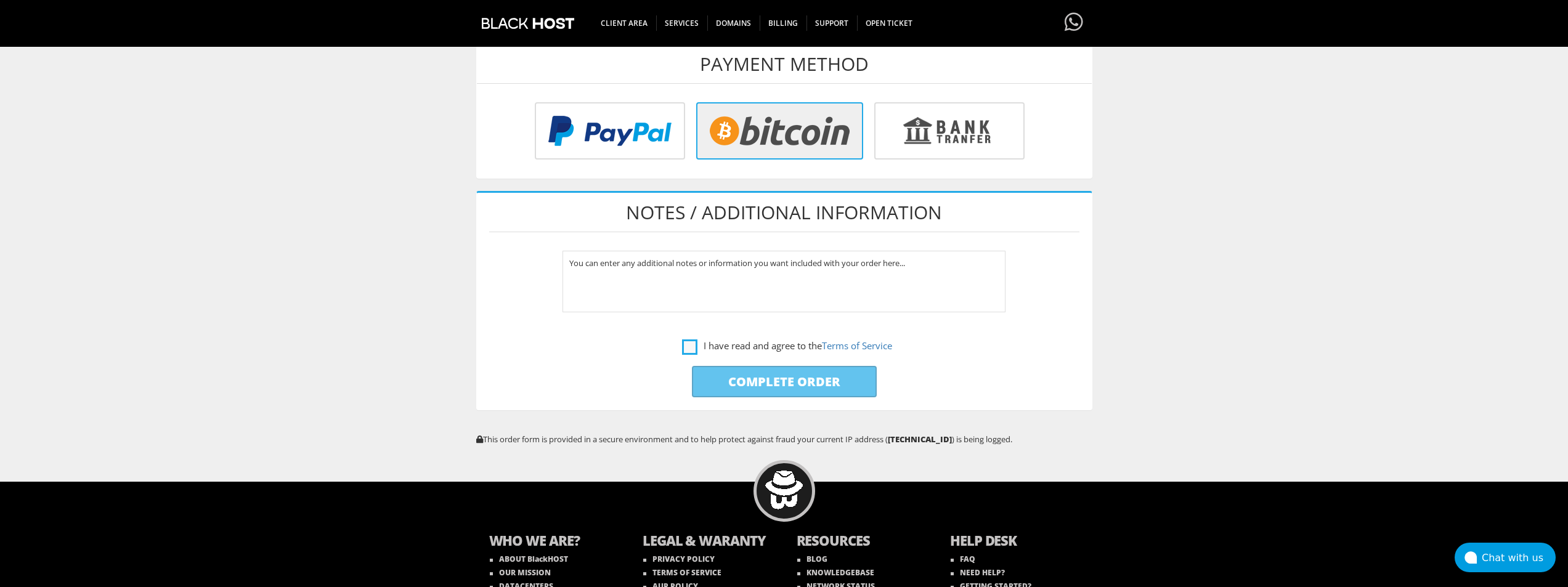
click at [691, 349] on label "I have read and agree to the Terms of Service" at bounding box center [787, 345] width 210 height 15
checkbox input "true"
click at [737, 372] on input "Complete Order" at bounding box center [784, 381] width 185 height 32
type input "Please Wait..."
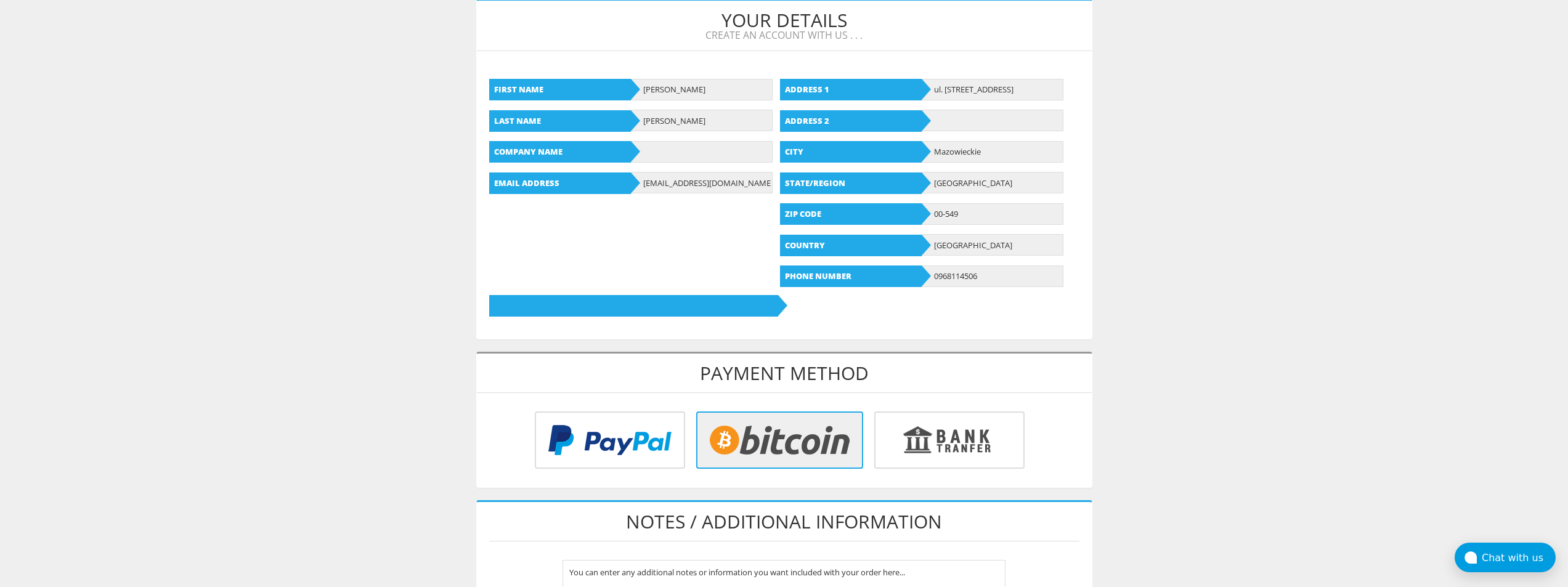
scroll to position [0, 0]
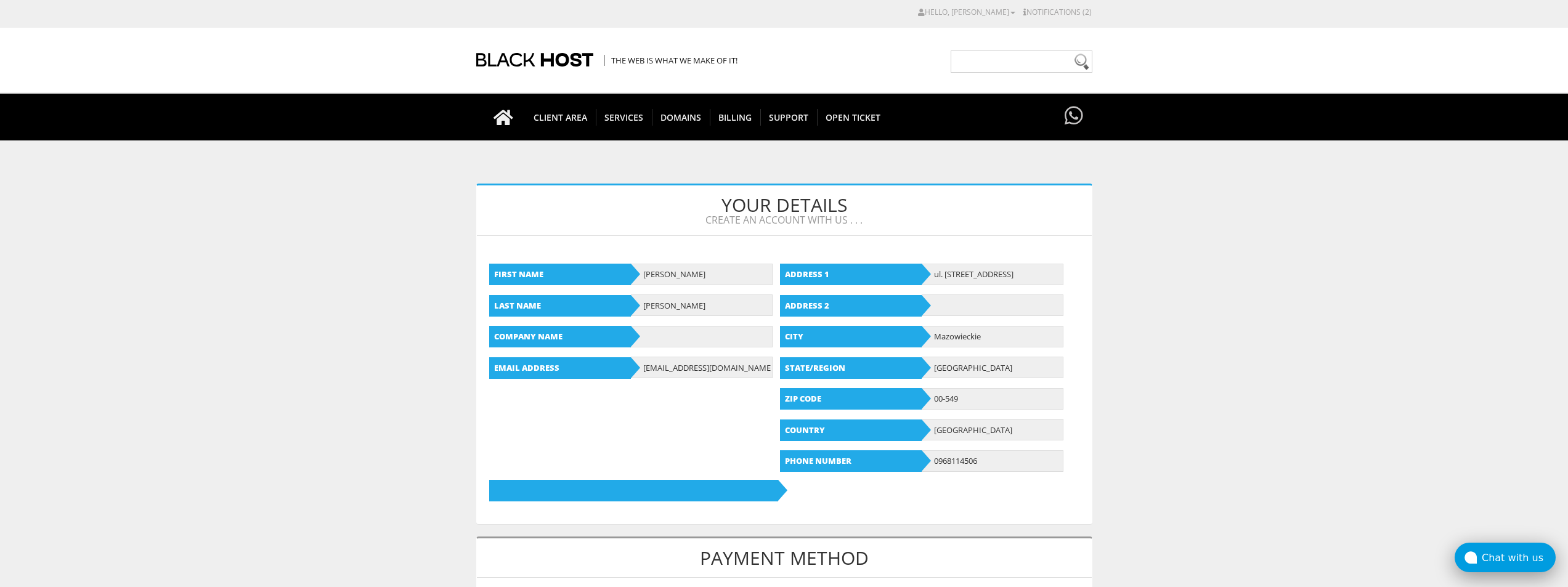
click at [1502, 552] on div "Chat with us" at bounding box center [1519, 557] width 74 height 12
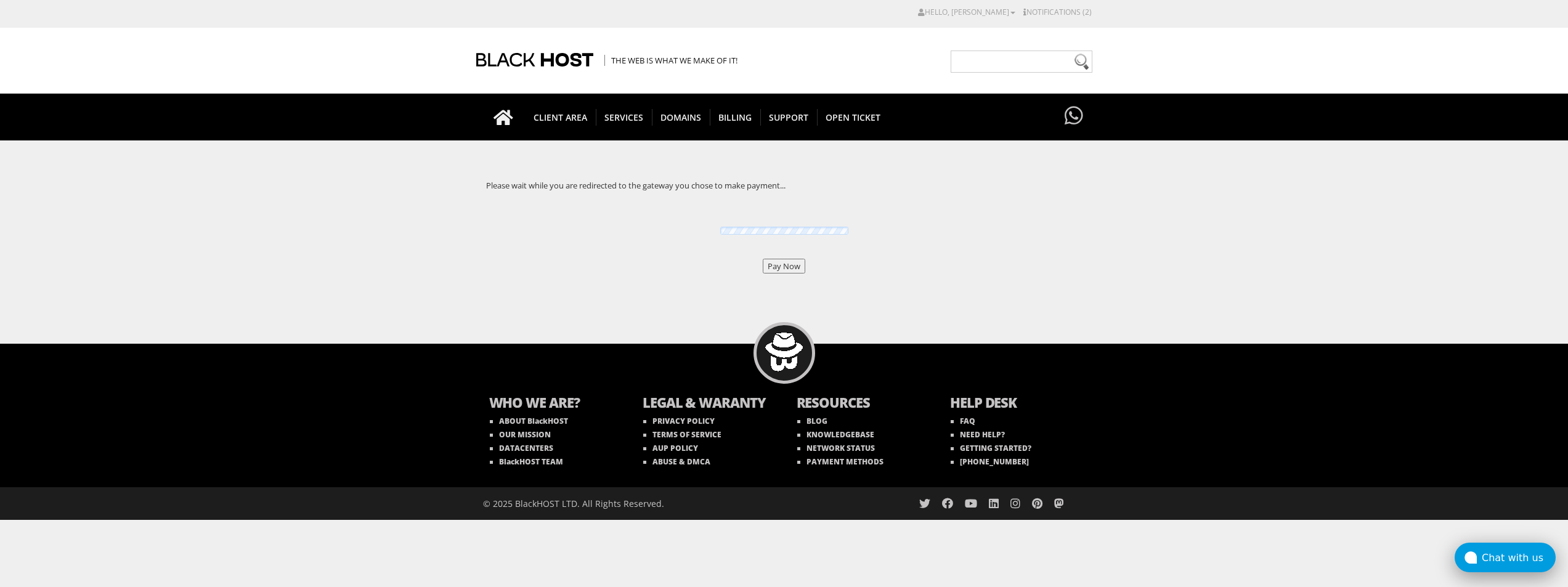
click at [1493, 553] on div "Chat with us" at bounding box center [1519, 557] width 74 height 12
